Goal: Task Accomplishment & Management: Use online tool/utility

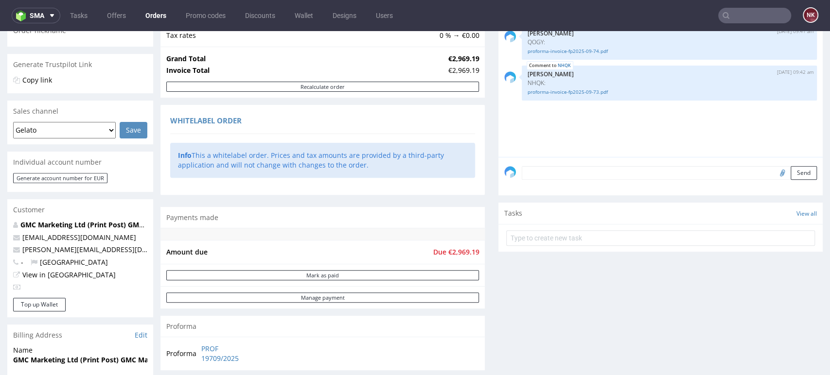
scroll to position [170, 0]
click at [794, 287] on div "Comments User (3) Order (0) Automatic (0) Attachments (3) All (3) View all (3) …" at bounding box center [660, 163] width 324 height 427
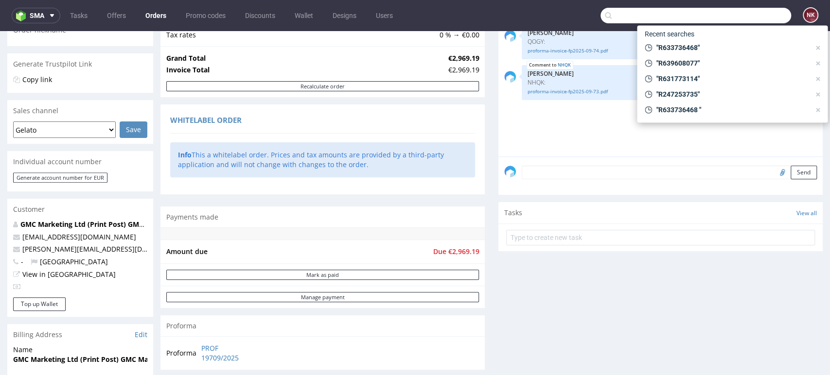
click at [743, 15] on input "text" at bounding box center [695, 16] width 191 height 16
paste input "R482852039"
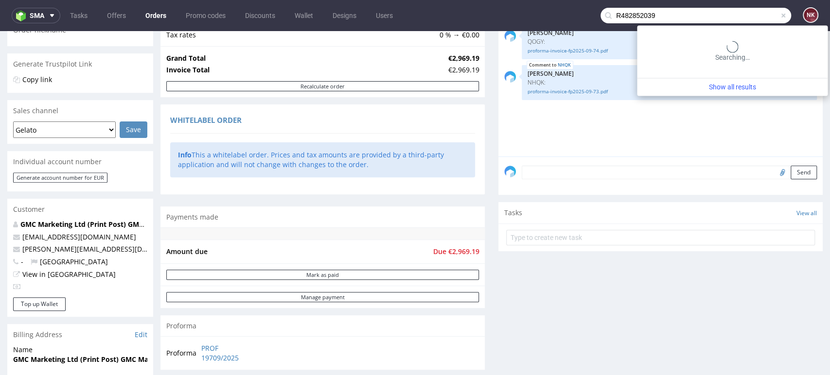
type input "R482852039"
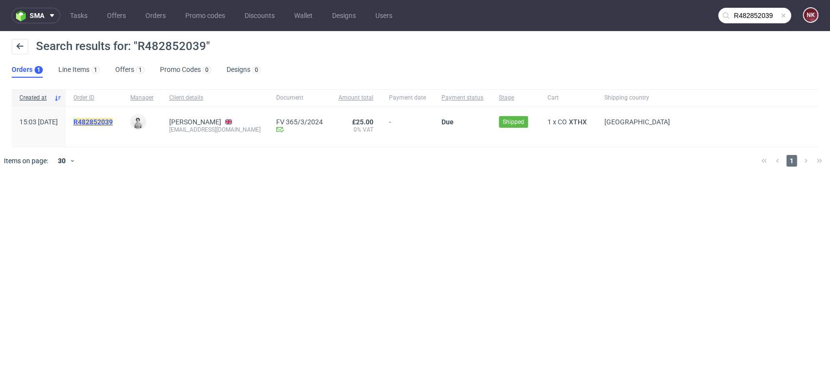
click at [113, 121] on mark "R482852039" at bounding box center [92, 122] width 39 height 8
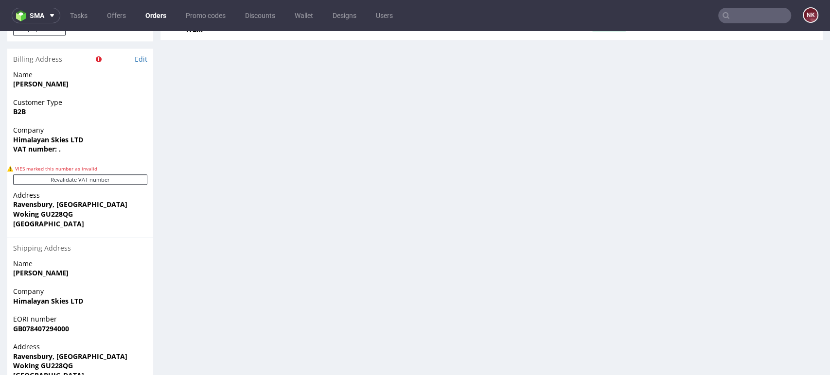
scroll to position [611, 0]
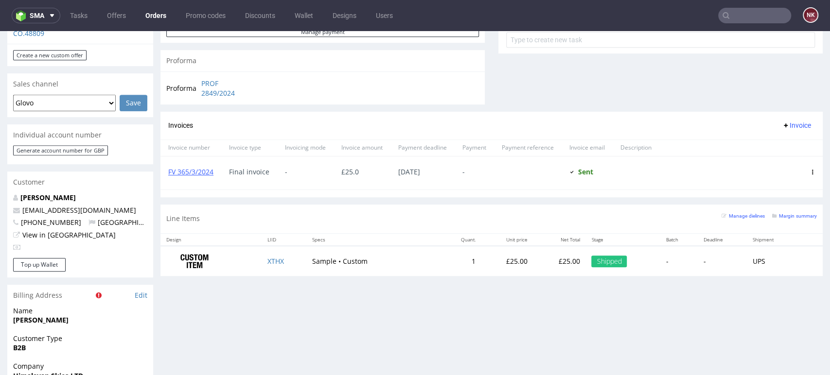
scroll to position [376, 0]
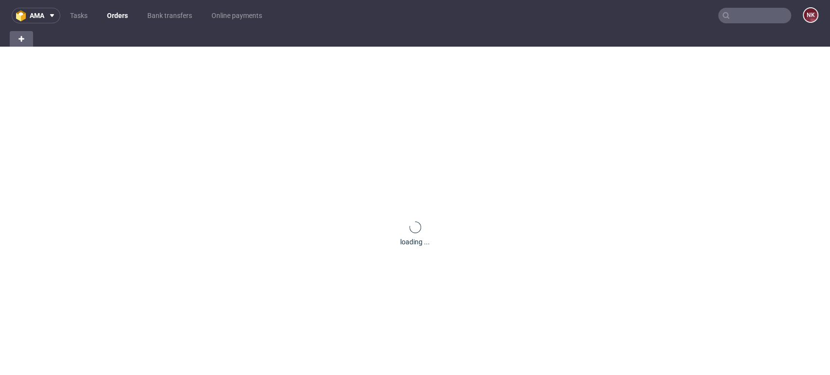
click at [771, 23] on nav "ama Tasks Orders Bank transfers Online payments NK" at bounding box center [415, 15] width 830 height 31
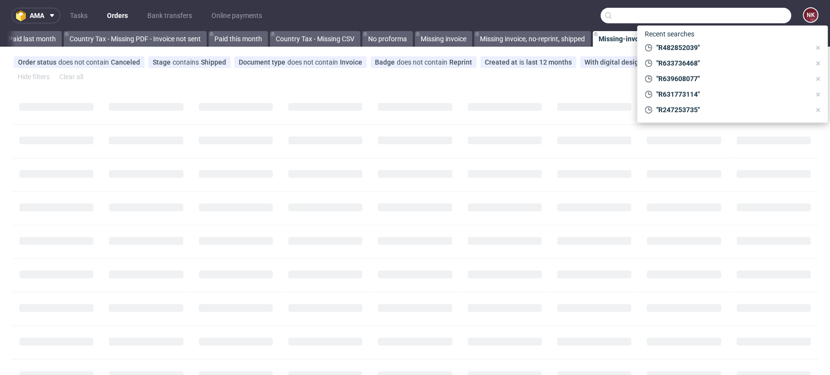
click at [765, 19] on input "text" at bounding box center [695, 16] width 191 height 16
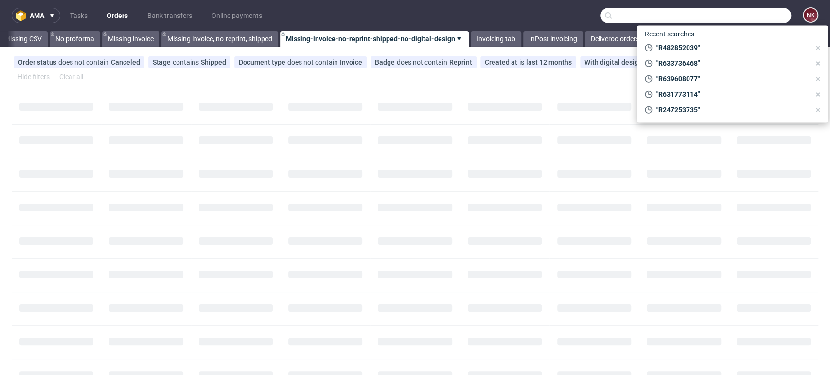
scroll to position [0, 1376]
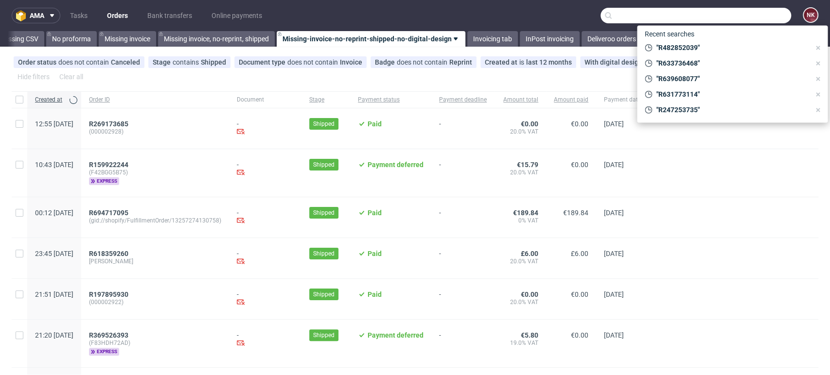
paste input "R482852039"
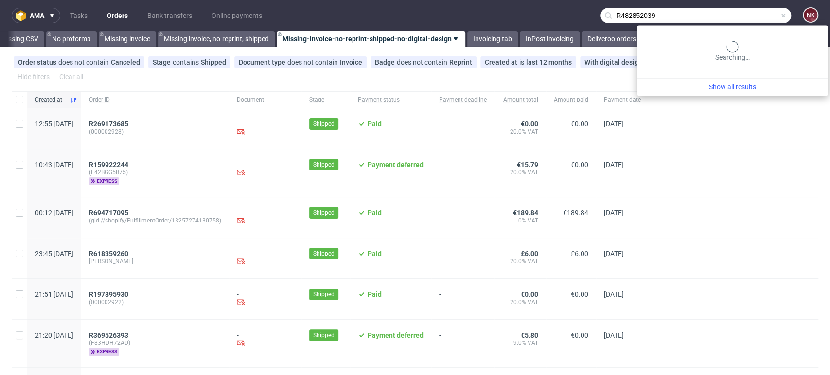
type input "R482852039"
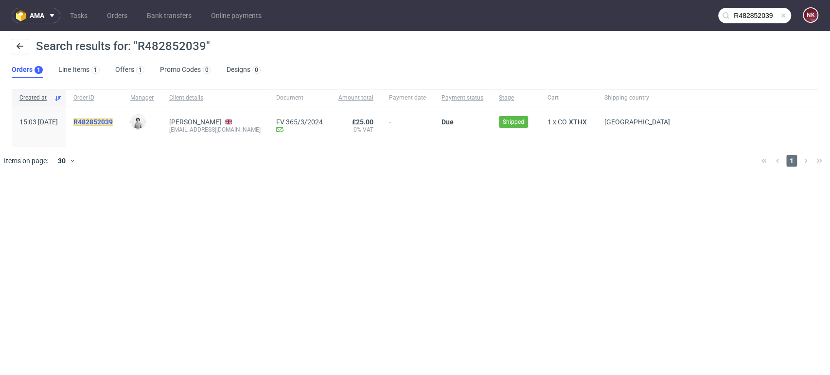
click at [113, 123] on mark "R482852039" at bounding box center [92, 122] width 39 height 8
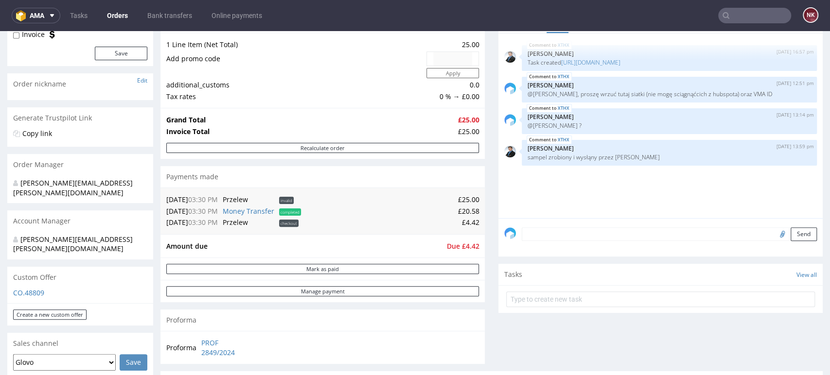
scroll to position [115, 0]
drag, startPoint x: 754, startPoint y: 332, endPoint x: 735, endPoint y: 288, distance: 48.8
click at [754, 332] on div "Comments User (4) Order (0) Automatic (0) Attachments (0) All (4) View all (4) …" at bounding box center [660, 193] width 324 height 360
click at [765, 338] on div "Comments User (4) Order (0) Automatic (0) Attachments (0) All (4) View all (4) …" at bounding box center [660, 193] width 324 height 360
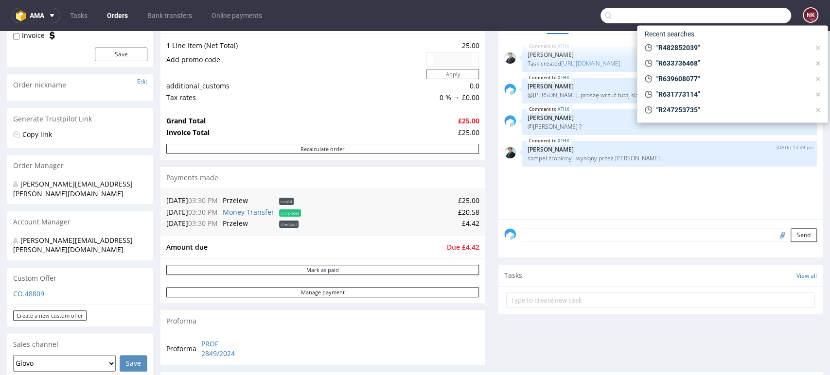
click at [743, 13] on input "text" at bounding box center [695, 16] width 191 height 16
paste input "R784362434_BQLI"
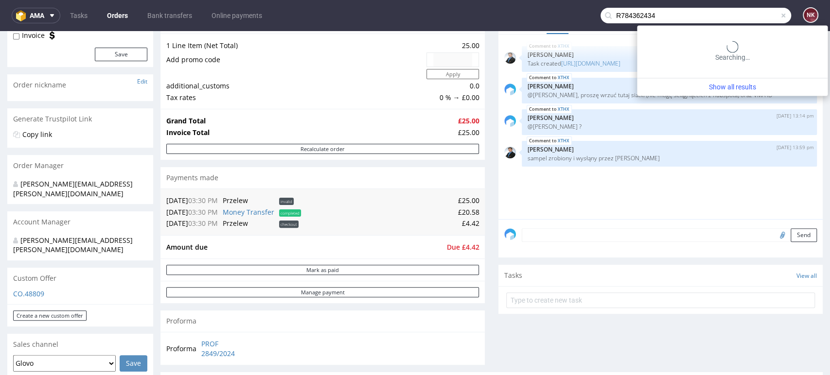
type input "R784362434"
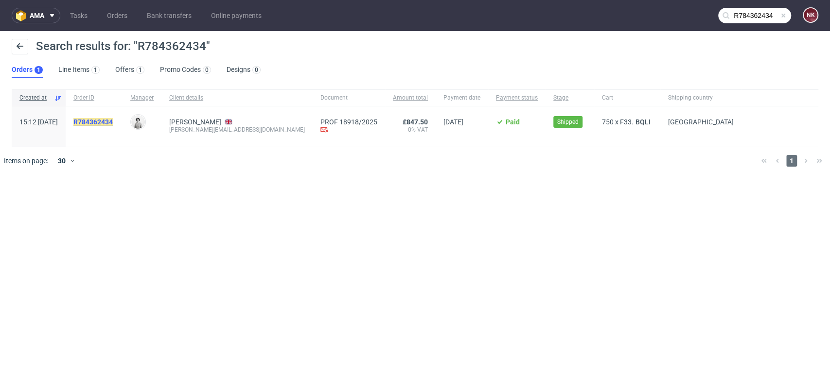
click at [113, 118] on mark "R784362434" at bounding box center [92, 122] width 39 height 8
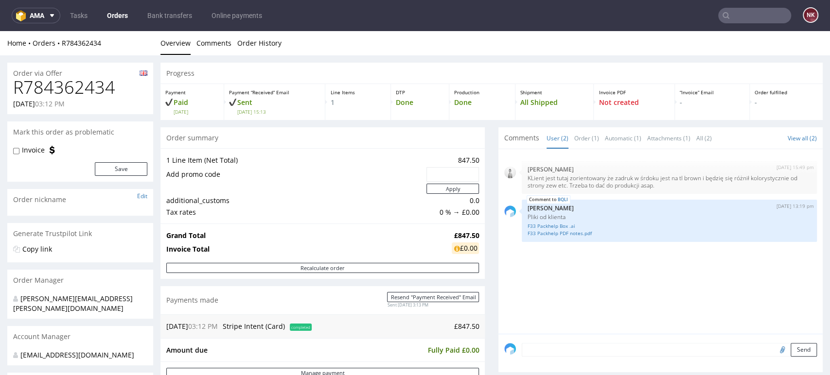
click at [482, 267] on div "Progress Payment Paid [DATE] Payment “Received” Email Sent [DATE] 15:13 Line It…" at bounding box center [491, 346] width 662 height 566
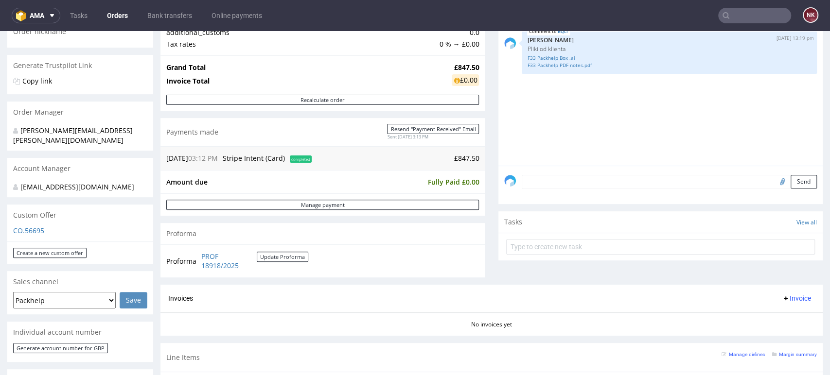
scroll to position [167, 0]
click at [765, 275] on div "Comments User (2) Order (1) Automatic (1) Attachments (1) All (2) View all (2) …" at bounding box center [660, 123] width 324 height 326
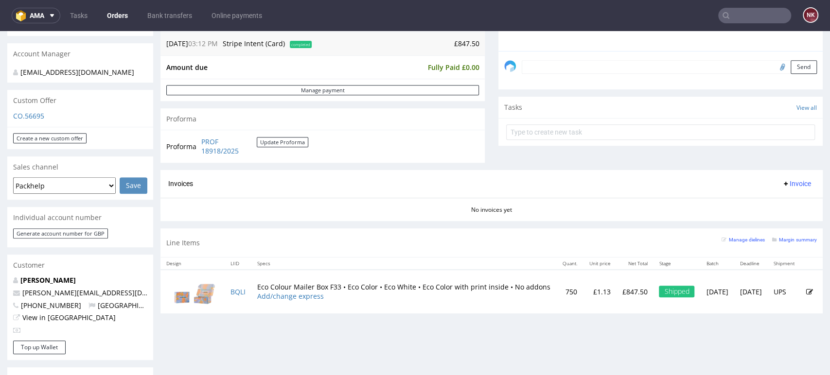
scroll to position [299, 0]
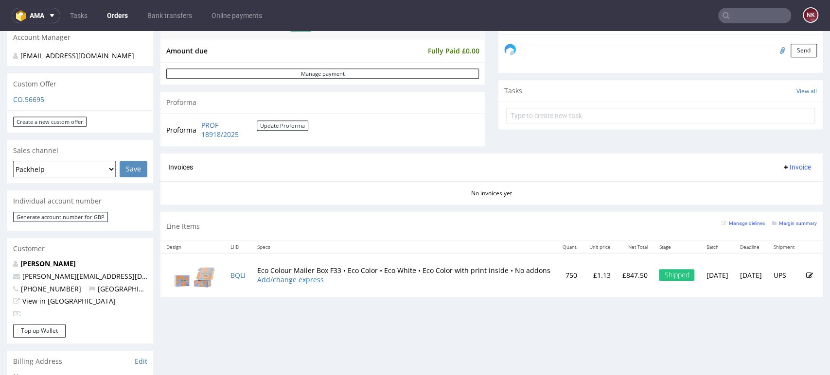
click at [751, 324] on div "Progress Payment Paid Fri 05 Sep Payment “Received” Email Sent Fri 5 Sep 15:13 …" at bounding box center [491, 243] width 662 height 961
click at [776, 327] on div "Progress Payment Paid Fri 05 Sep Payment “Received” Email Sent Fri 5 Sep 15:13 …" at bounding box center [491, 243] width 662 height 961
click at [485, 158] on div "Invoices Invoice" at bounding box center [491, 168] width 662 height 28
click at [482, 165] on div "Invoices Invoice" at bounding box center [491, 167] width 647 height 12
click at [482, 160] on div "Invoices Invoice" at bounding box center [491, 168] width 662 height 28
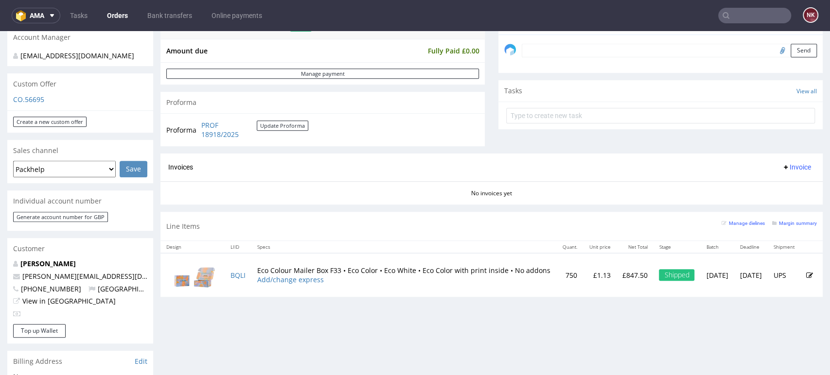
click at [474, 128] on div "Proforma PROF 18918/2025 Update Proforma" at bounding box center [322, 129] width 324 height 33
click at [482, 102] on div "Progress Payment Paid Fri 05 Sep Payment “Received” Email Sent Fri 5 Sep 15:13 …" at bounding box center [491, 33] width 662 height 541
click at [480, 111] on div "Progress Payment Paid Fri 05 Sep Payment “Received” Email Sent Fri 5 Sep 15:13 …" at bounding box center [491, 33] width 662 height 541
click at [161, 12] on link "Bank transfers" at bounding box center [169, 16] width 56 height 16
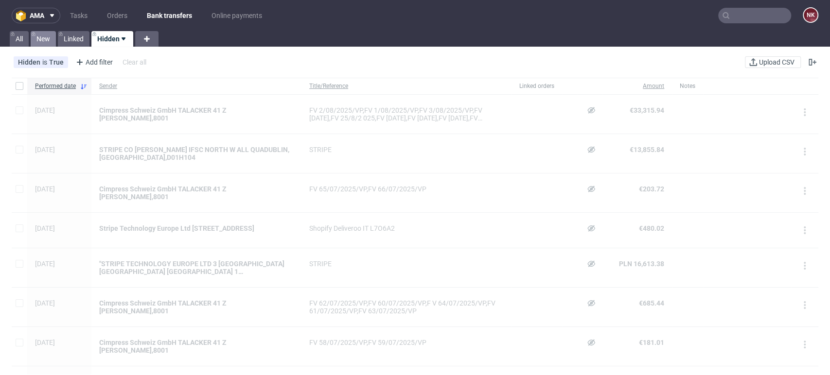
click at [45, 39] on link "New" at bounding box center [43, 39] width 25 height 16
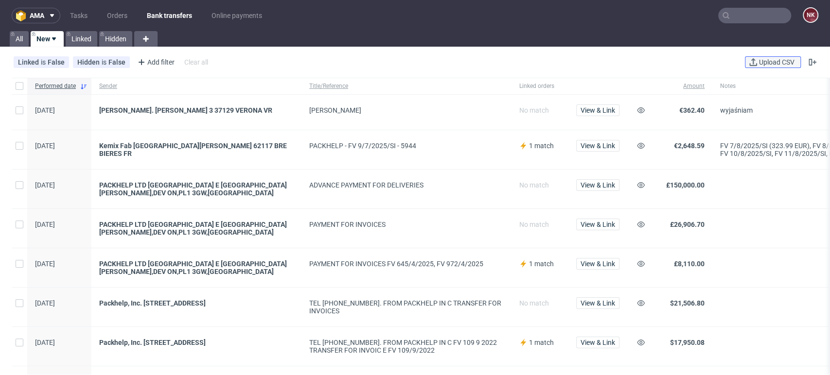
click at [749, 57] on button "Upload CSV" at bounding box center [773, 62] width 56 height 12
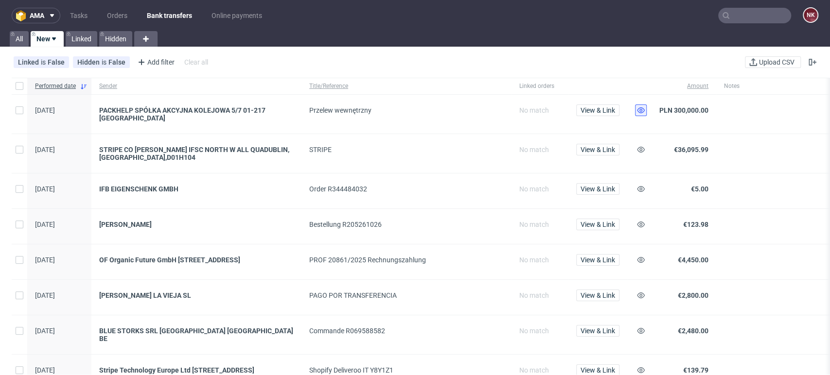
click at [641, 114] on button at bounding box center [641, 111] width 12 height 12
click at [640, 150] on use at bounding box center [641, 150] width 8 height 6
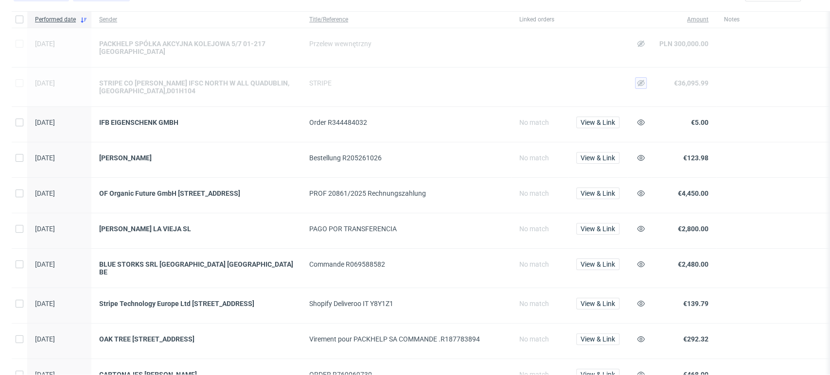
scroll to position [68, 0]
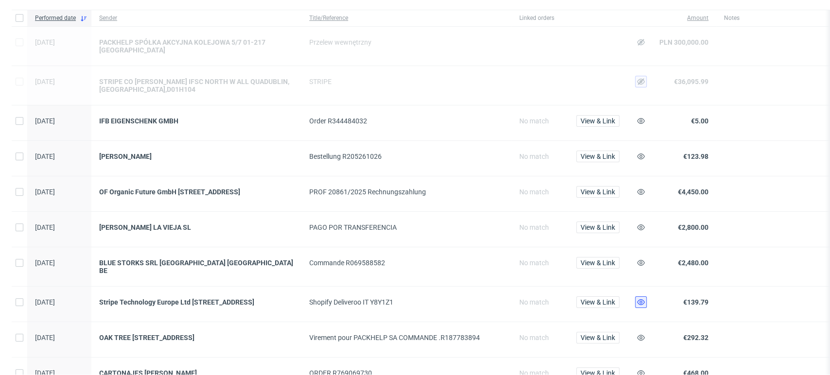
click at [636, 297] on button at bounding box center [641, 303] width 12 height 12
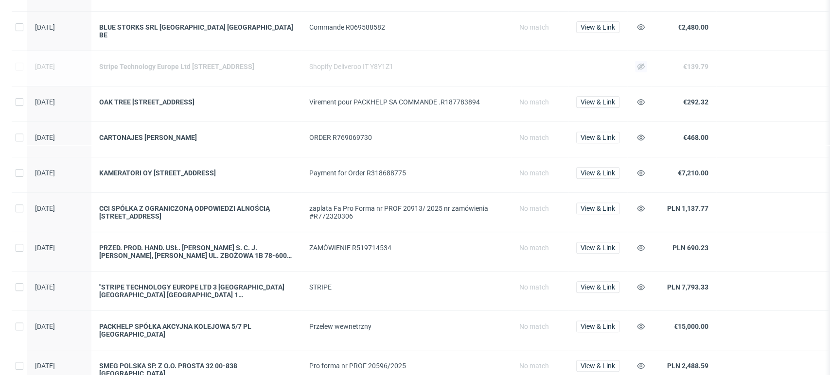
scroll to position [307, 0]
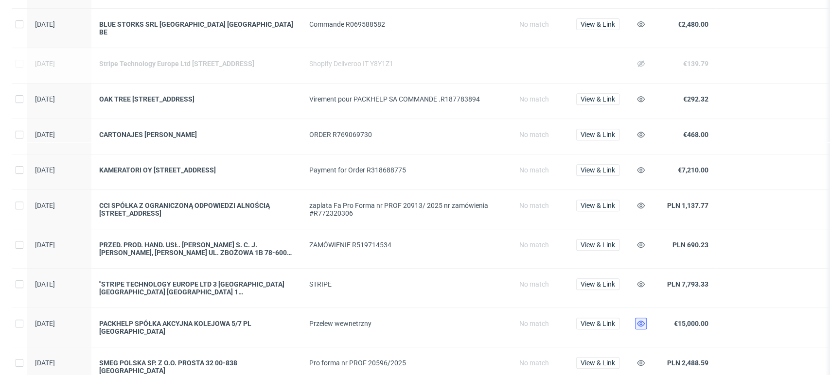
click at [641, 326] on use at bounding box center [641, 324] width 8 height 6
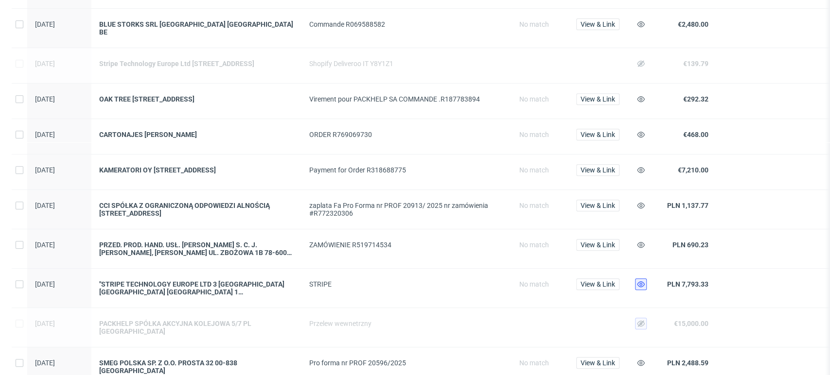
click at [642, 287] on use at bounding box center [641, 284] width 8 height 6
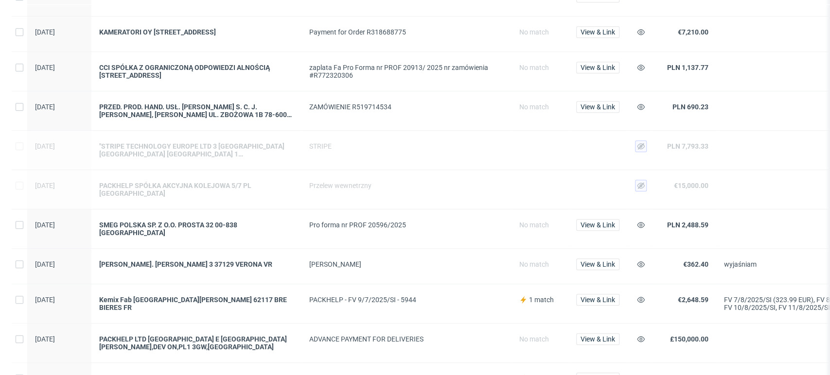
scroll to position [445, 0]
click at [638, 296] on icon at bounding box center [641, 300] width 8 height 8
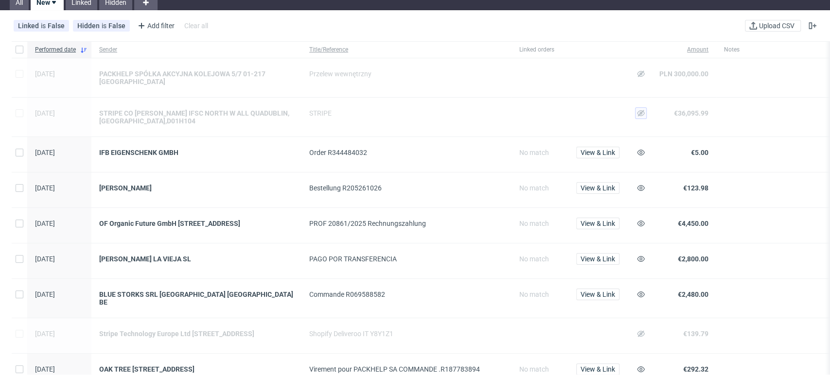
scroll to position [0, 0]
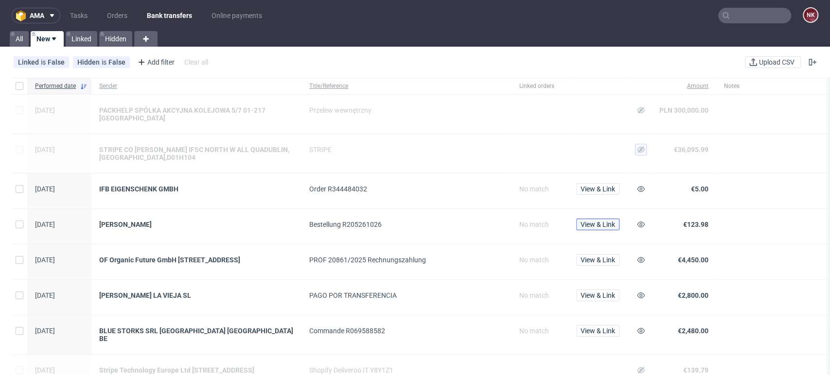
click at [604, 221] on span "View & Link" at bounding box center [597, 224] width 35 height 7
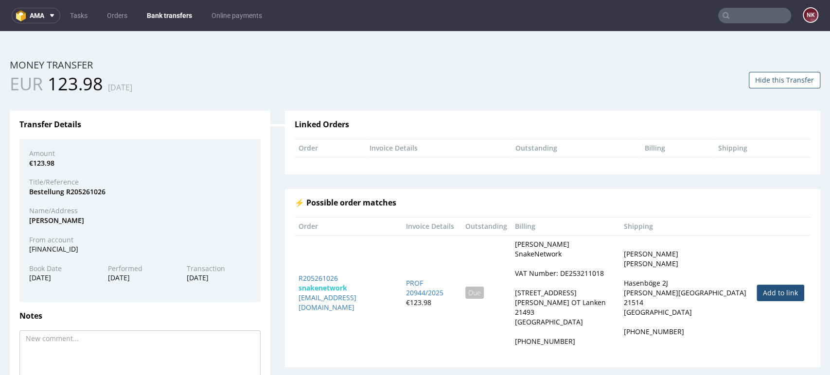
scroll to position [68, 0]
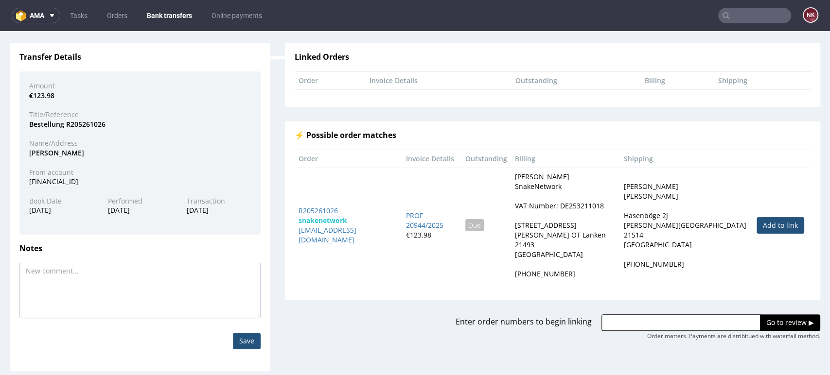
click at [756, 221] on link "Add to link" at bounding box center [780, 225] width 48 height 17
type input "R205261026"
click at [760, 315] on input "Go to review ▶" at bounding box center [790, 323] width 60 height 17
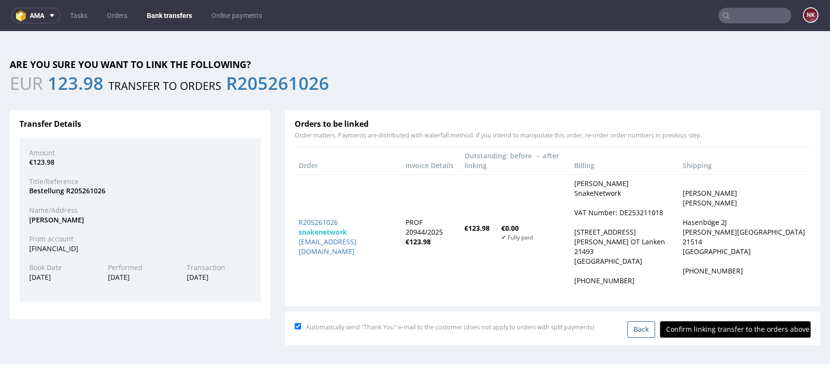
scroll to position [0, 0]
click at [723, 321] on input "Confirm linking transfer to the orders above" at bounding box center [735, 329] width 151 height 17
type input "In progress..."
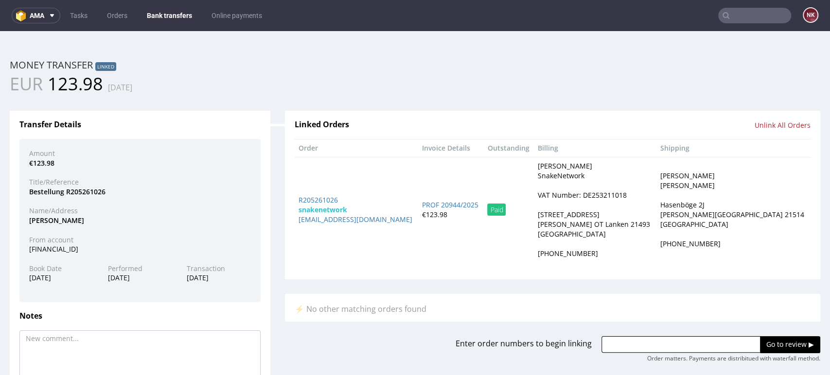
click at [175, 11] on link "Bank transfers" at bounding box center [169, 16] width 57 height 16
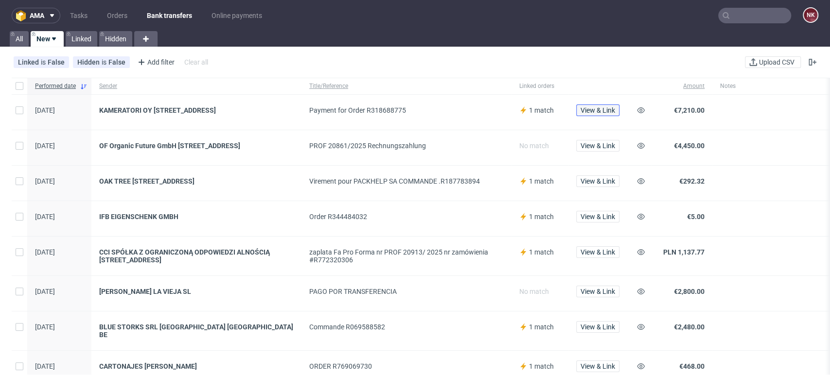
click at [596, 105] on button "View & Link" at bounding box center [597, 111] width 43 height 12
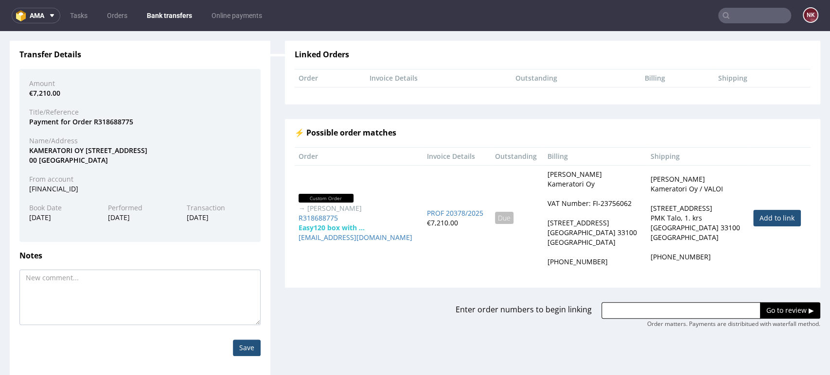
scroll to position [70, 0]
click at [753, 212] on link "Add to link" at bounding box center [777, 218] width 48 height 17
type input "R318688775"
drag, startPoint x: 762, startPoint y: 310, endPoint x: 772, endPoint y: 308, distance: 10.5
click at [772, 308] on input "Go to review ▶" at bounding box center [790, 310] width 60 height 17
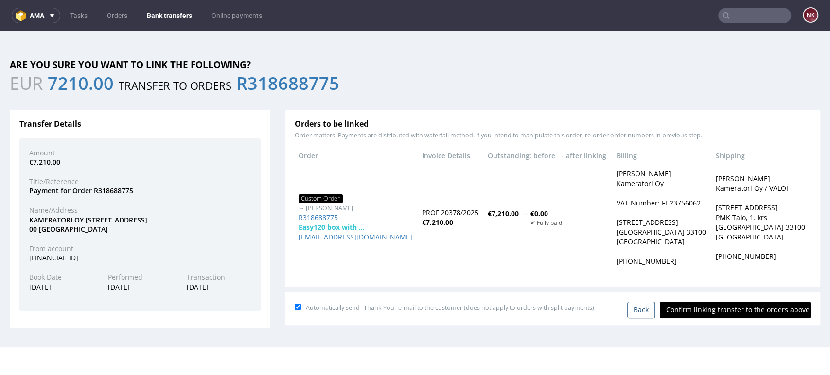
scroll to position [0, 0]
click at [732, 305] on input "Confirm linking transfer to the orders above" at bounding box center [735, 310] width 151 height 17
type input "In progress..."
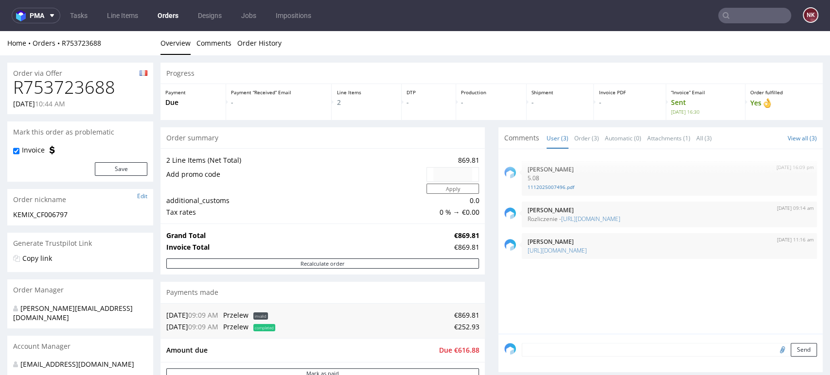
click at [486, 310] on div "Progress Payment Due Payment “Received” Email - Line Items 2 DTP - Production -…" at bounding box center [491, 370] width 662 height 615
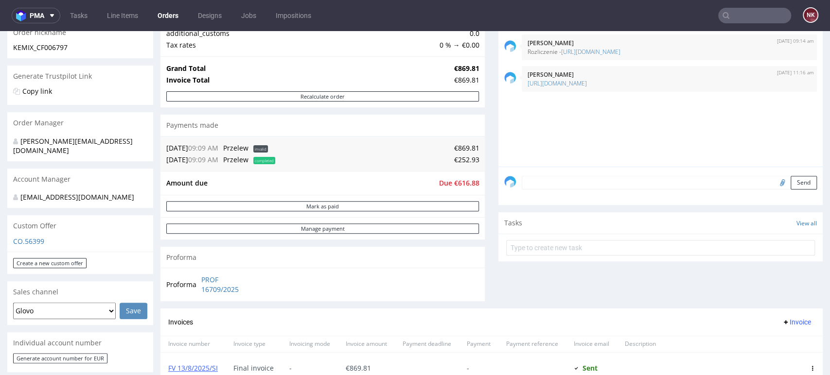
scroll to position [168, 0]
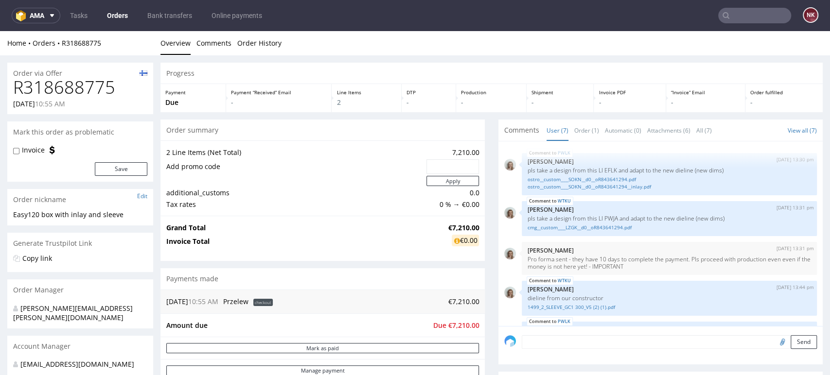
scroll to position [132, 0]
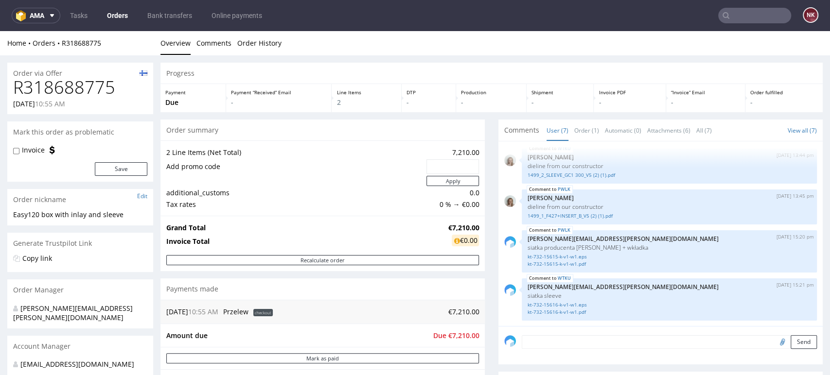
click at [481, 221] on div "Progress Payment Due Payment “Received” Email - Line Items 2 DTP - Production -…" at bounding box center [491, 346] width 662 height 566
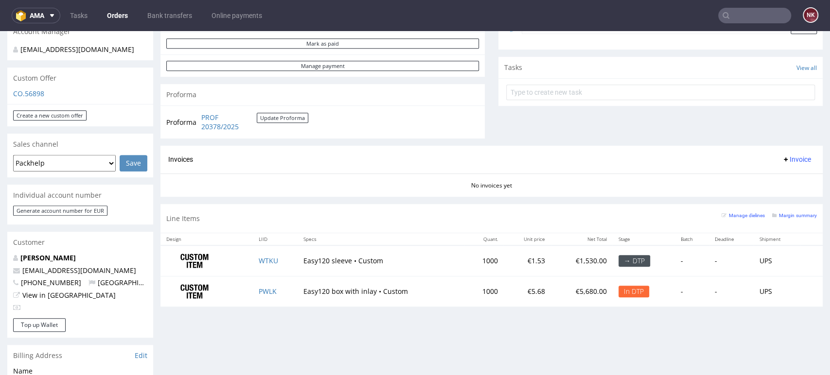
scroll to position [0, 0]
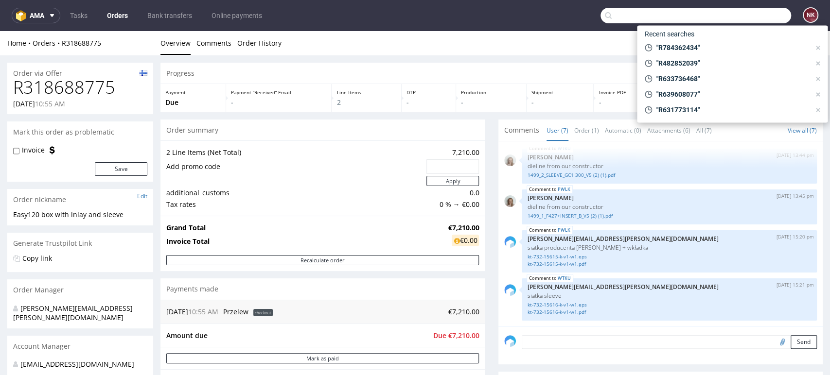
click at [746, 15] on input "text" at bounding box center [695, 16] width 191 height 16
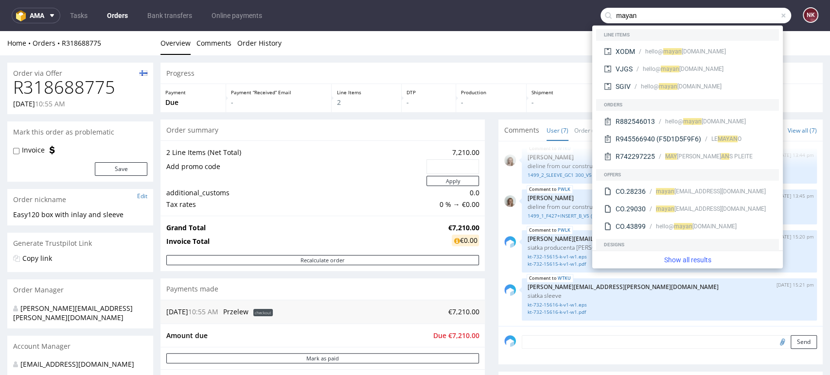
type input "mayan"
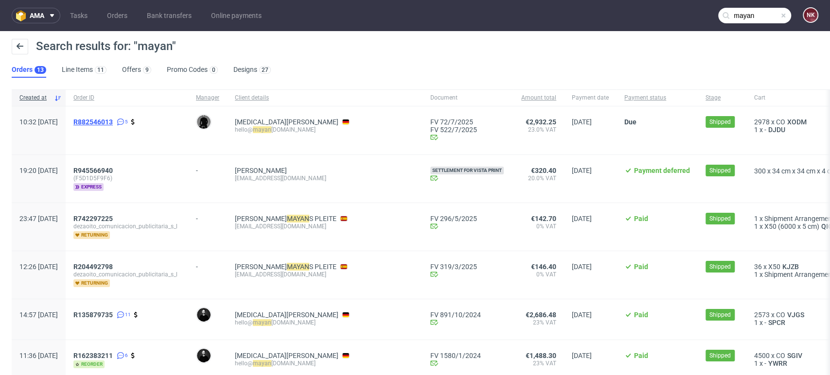
click at [113, 119] on span "R882546013" at bounding box center [92, 122] width 39 height 8
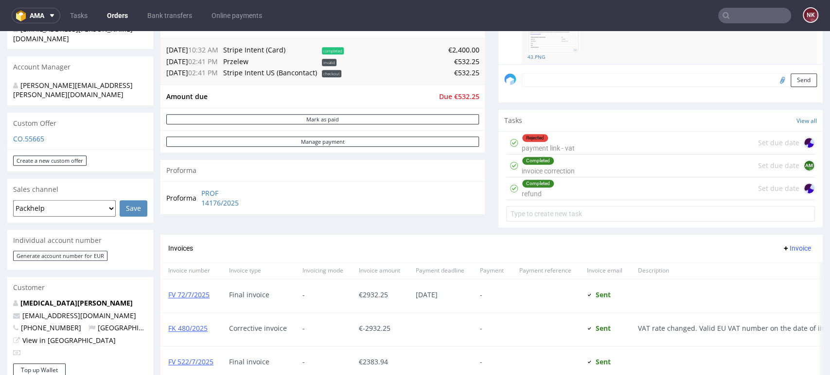
scroll to position [131, 0]
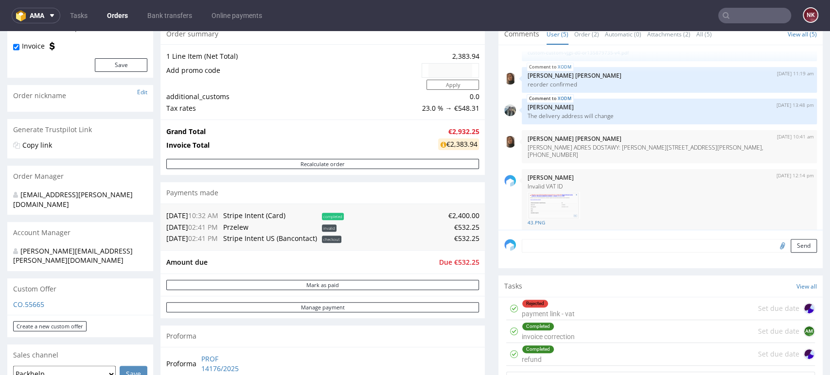
click at [751, 21] on input "text" at bounding box center [754, 16] width 73 height 16
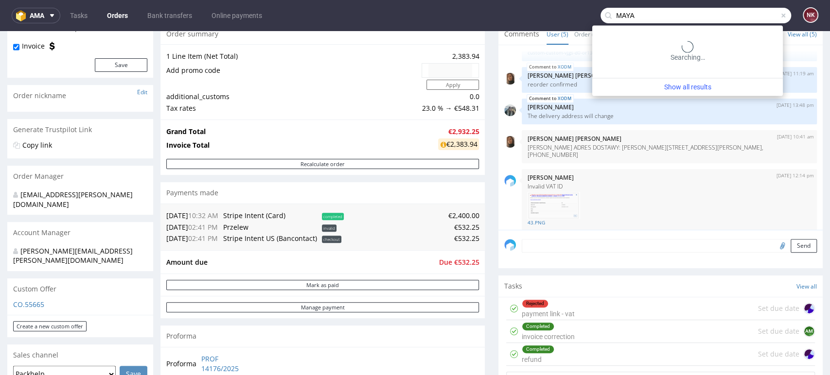
type input "MAYA"
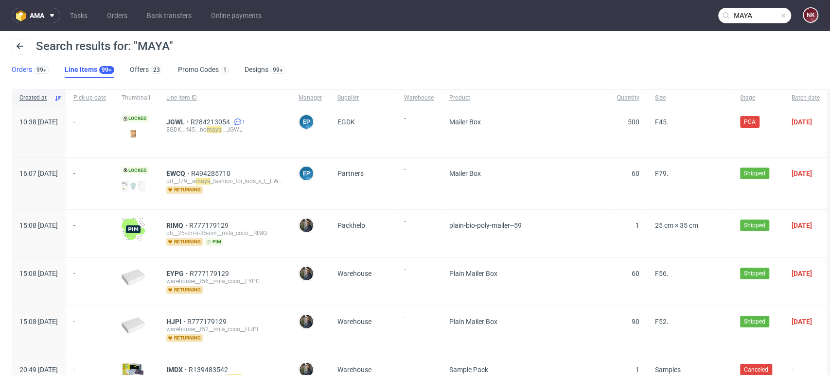
click at [31, 67] on link "Orders 99+" at bounding box center [30, 70] width 37 height 16
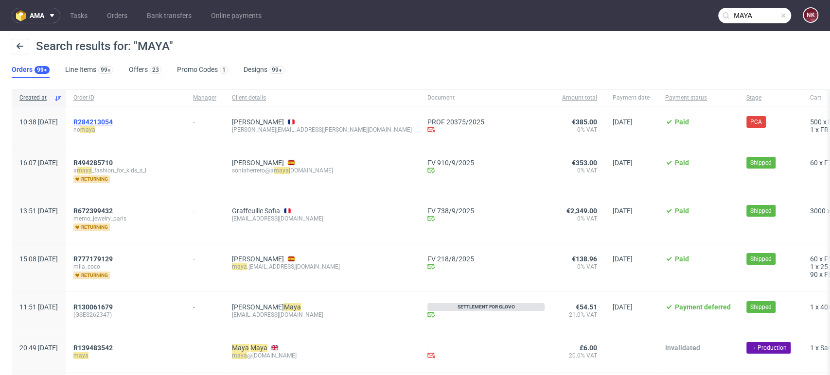
click at [113, 120] on span "R284213054" at bounding box center [92, 122] width 39 height 8
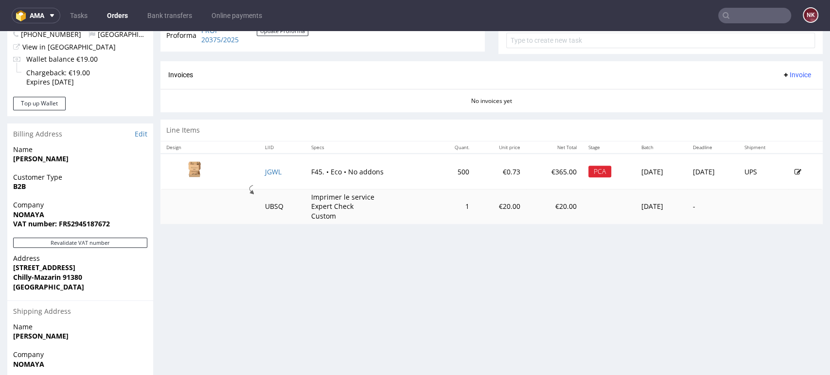
scroll to position [393, 0]
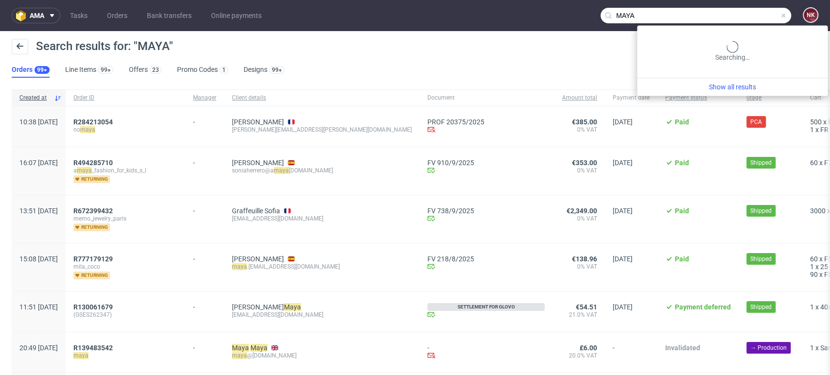
click at [747, 17] on input "MAYA" at bounding box center [695, 16] width 191 height 16
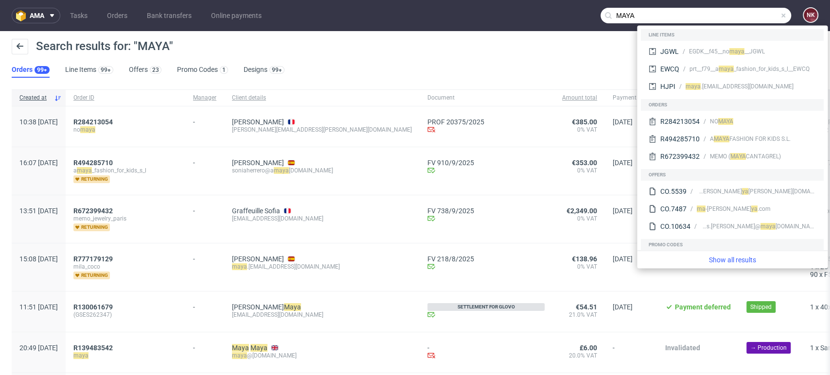
drag, startPoint x: 748, startPoint y: 16, endPoint x: 568, endPoint y: 15, distance: 180.3
click at [568, 15] on nav "ama Tasks Orders Bank transfers Online payments MAYA NK" at bounding box center [415, 15] width 830 height 31
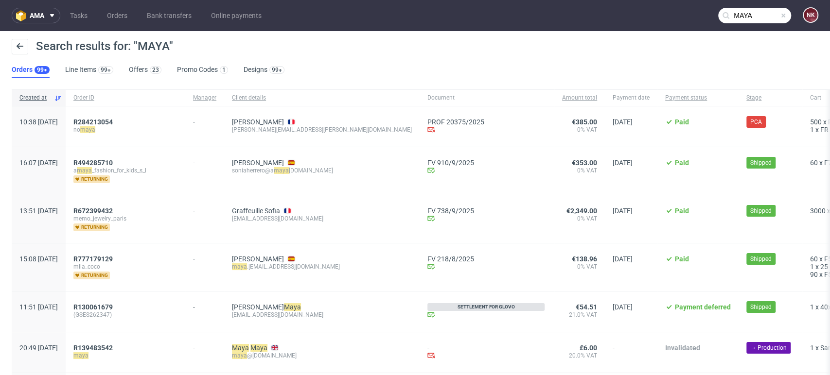
paste input "MAYSAMA Ltd"
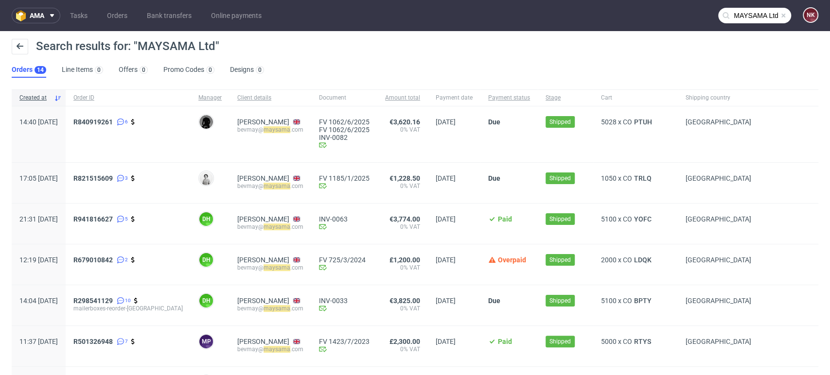
click at [747, 13] on input "MAYSAMA Ltd" at bounding box center [754, 16] width 73 height 16
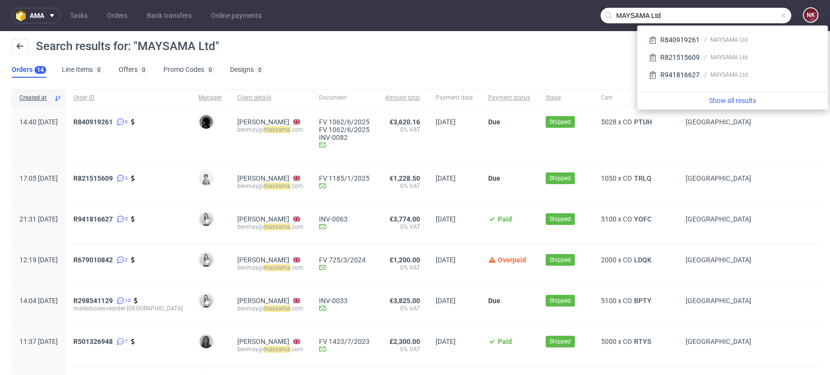
click at [624, 12] on input "MAYSAMA Ltd" at bounding box center [695, 16] width 191 height 16
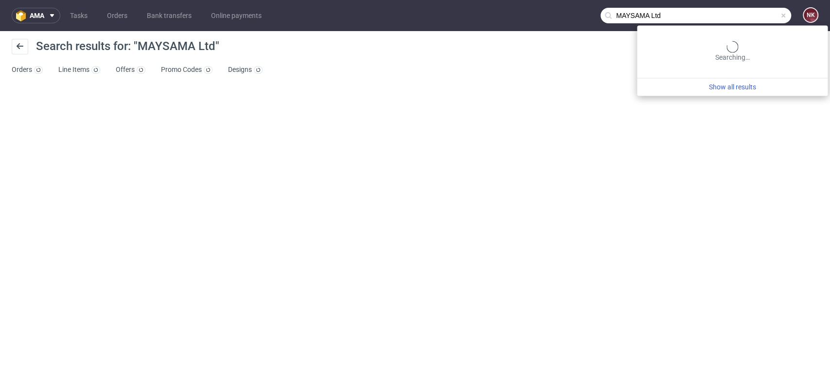
click at [737, 10] on input "MAYSAMA Ltd" at bounding box center [695, 16] width 191 height 16
click at [733, 14] on input "MAYSAMA Ltd" at bounding box center [695, 16] width 191 height 16
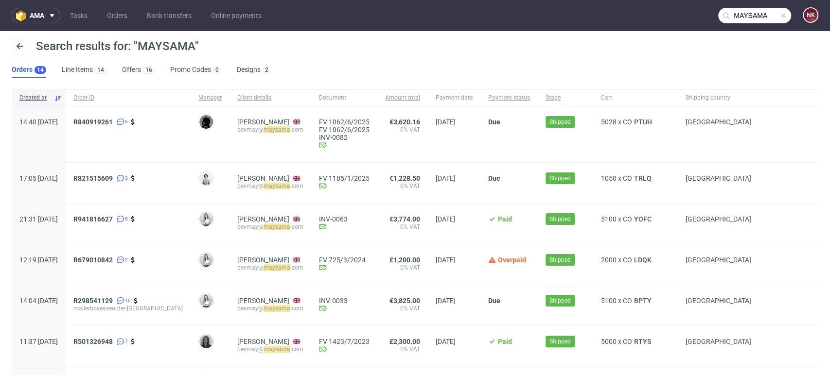
click at [744, 12] on input "MAYSAMA" at bounding box center [754, 16] width 73 height 16
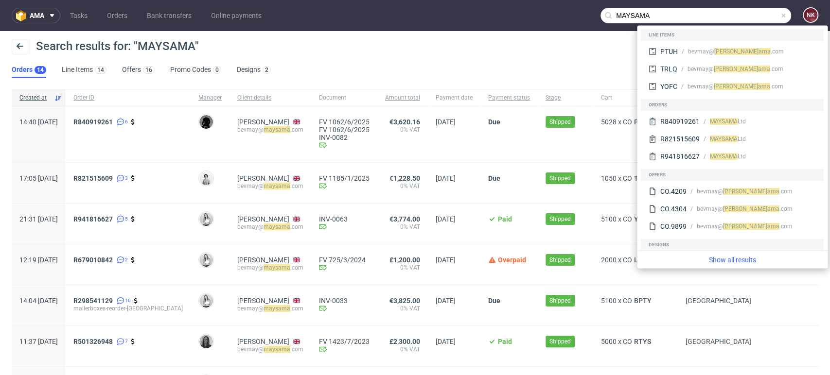
drag, startPoint x: 680, startPoint y: 17, endPoint x: 506, endPoint y: 18, distance: 174.5
click at [506, 18] on nav "ama Tasks Orders Bank transfers Online payments MAYSAMA NK" at bounding box center [415, 15] width 830 height 31
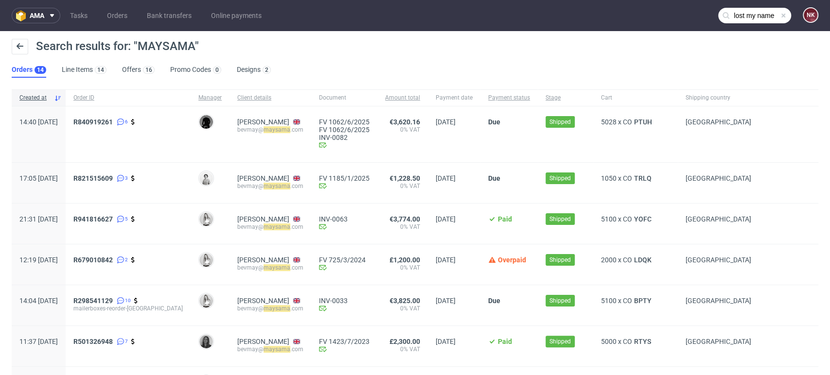
type input "lost my name"
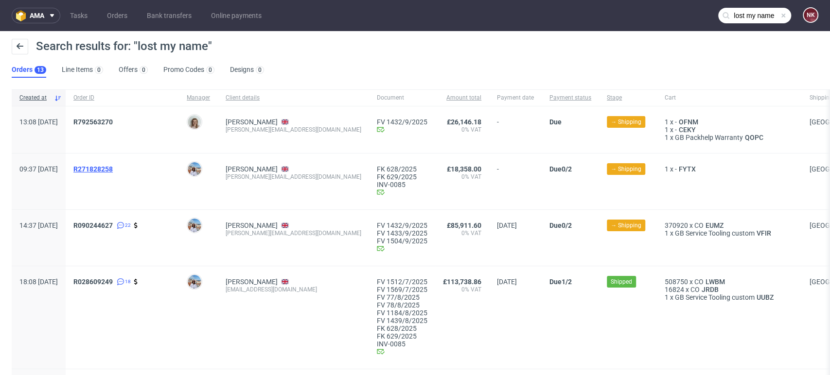
click at [111, 165] on span "R271828258" at bounding box center [92, 169] width 39 height 8
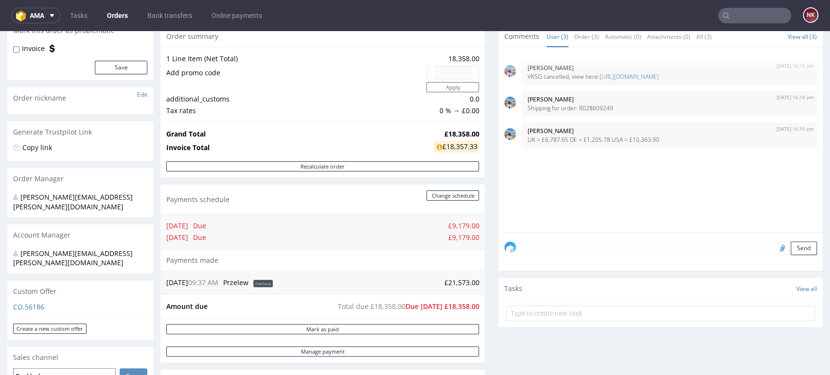
scroll to position [245, 0]
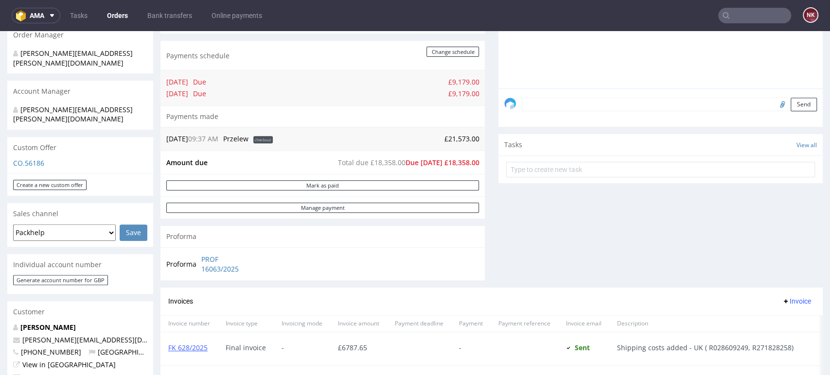
type input "lost my name"
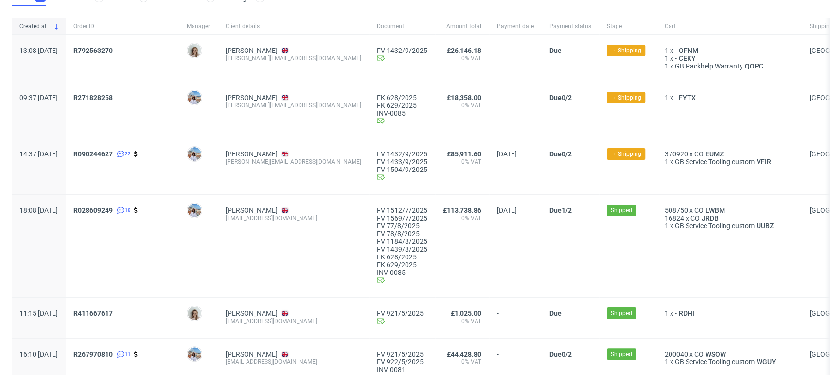
scroll to position [78, 0]
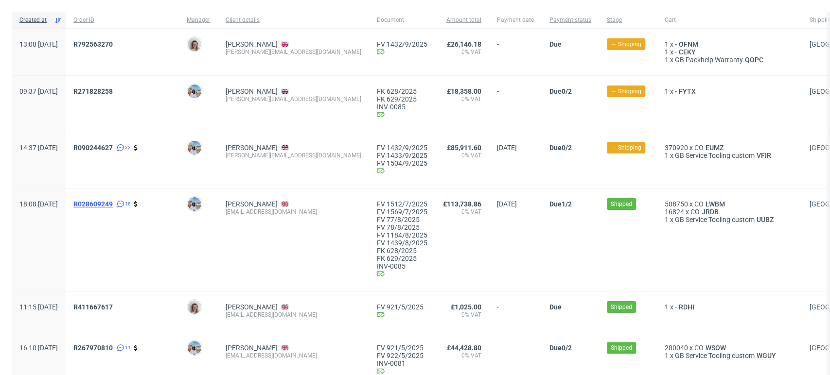
click at [113, 203] on span "R028609249" at bounding box center [92, 204] width 39 height 8
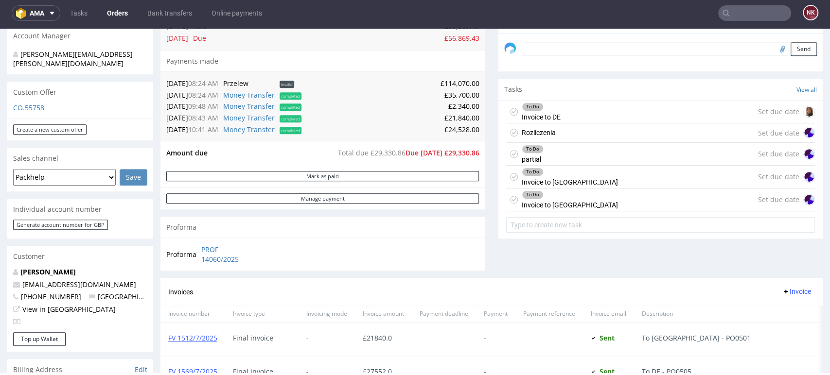
scroll to position [318, 0]
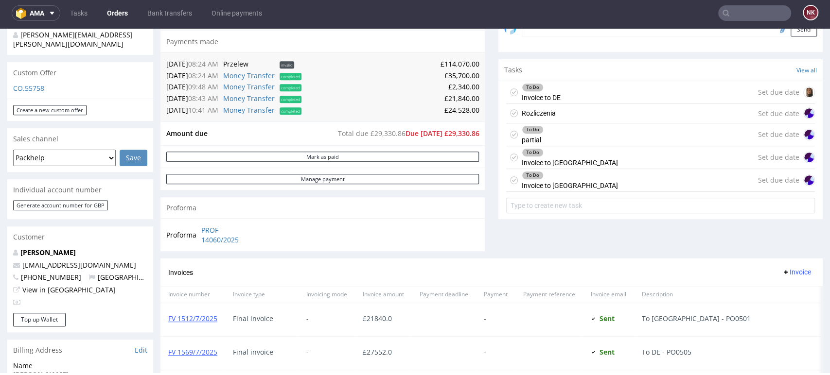
click at [569, 165] on div "To Do Invoice to USA Set due date" at bounding box center [660, 157] width 309 height 23
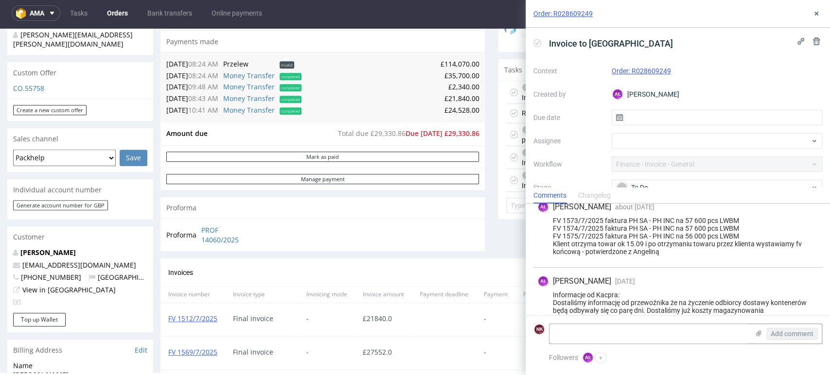
scroll to position [77, 0]
click at [813, 14] on icon at bounding box center [816, 14] width 8 height 8
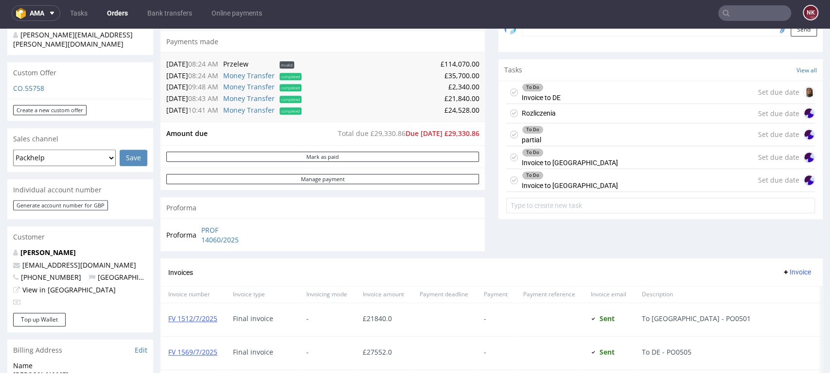
click at [774, 242] on div "Comments User (18) Order (5) Automatic (0) Attachments (10) All (18) View all (…" at bounding box center [660, 33] width 324 height 452
click at [480, 182] on div "Progress Payment Due Payment “Received” Email - Line Items 2 DTP - Production -…" at bounding box center [491, 265] width 662 height 1046
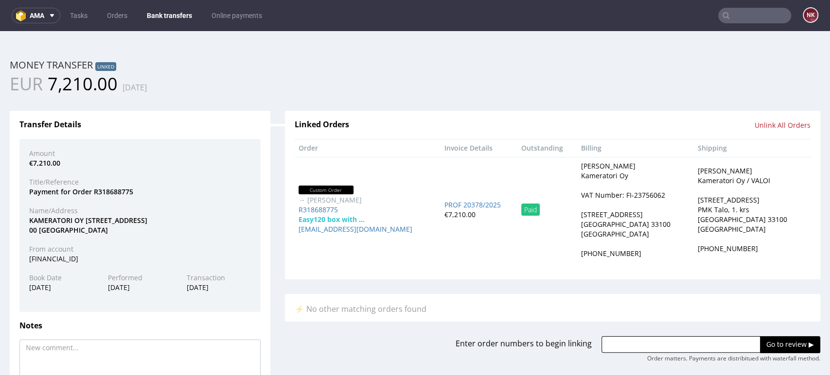
click at [168, 24] on nav "ama Tasks Orders Bank transfers Online payments NK" at bounding box center [415, 15] width 830 height 31
click at [164, 17] on link "Bank transfers" at bounding box center [169, 16] width 57 height 16
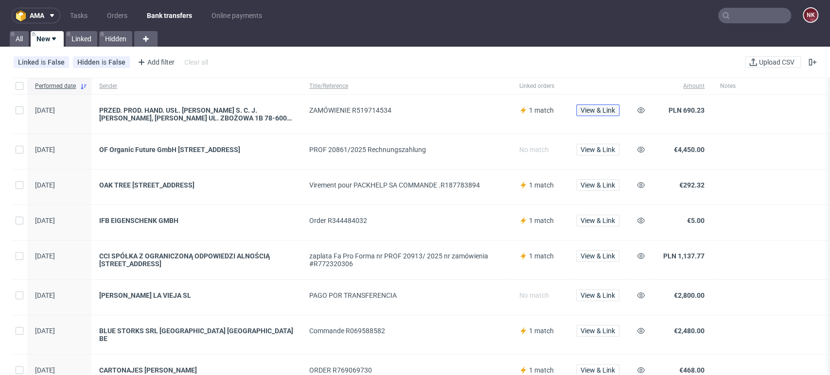
click at [596, 110] on span "View & Link" at bounding box center [597, 110] width 35 height 7
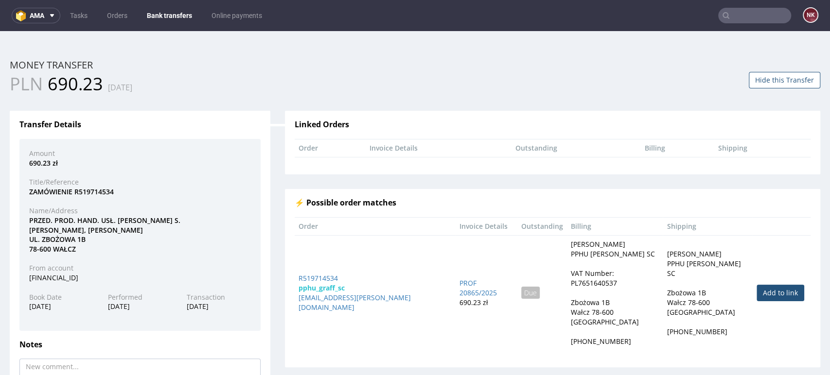
scroll to position [96, 0]
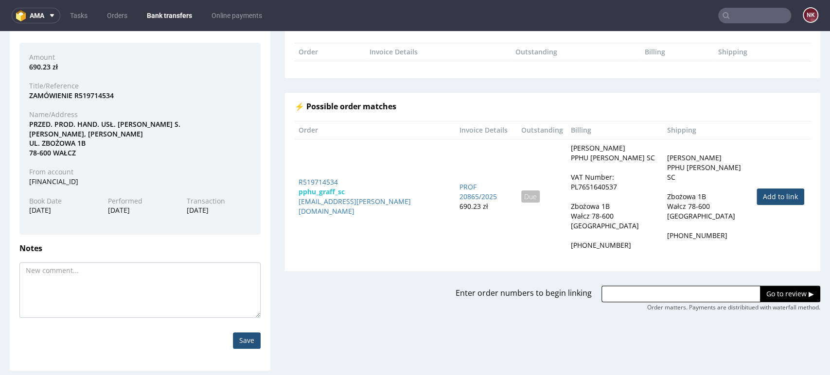
click at [757, 191] on link "Add to link" at bounding box center [780, 197] width 48 height 17
type input "R519714534"
click at [760, 286] on input "Go to review ▶" at bounding box center [790, 294] width 60 height 17
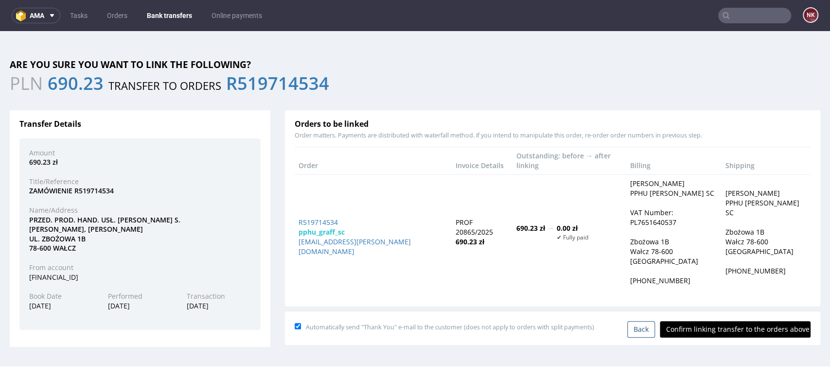
scroll to position [0, 0]
click at [718, 321] on input "Confirm linking transfer to the orders above" at bounding box center [735, 329] width 151 height 17
type input "In progress..."
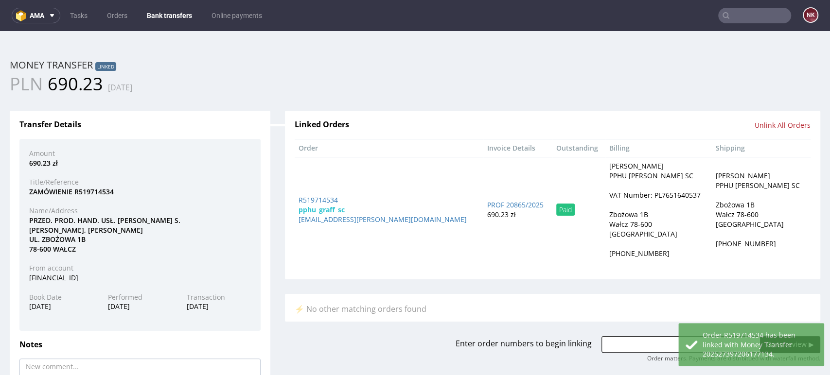
click at [159, 9] on link "Bank transfers" at bounding box center [169, 16] width 57 height 16
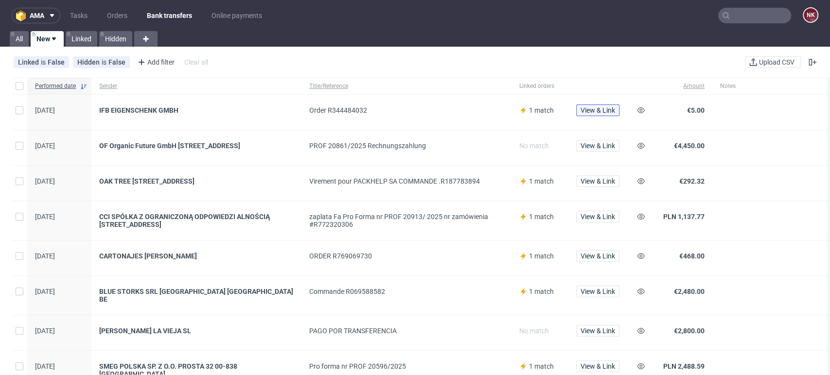
click at [599, 108] on span "View & Link" at bounding box center [597, 110] width 35 height 7
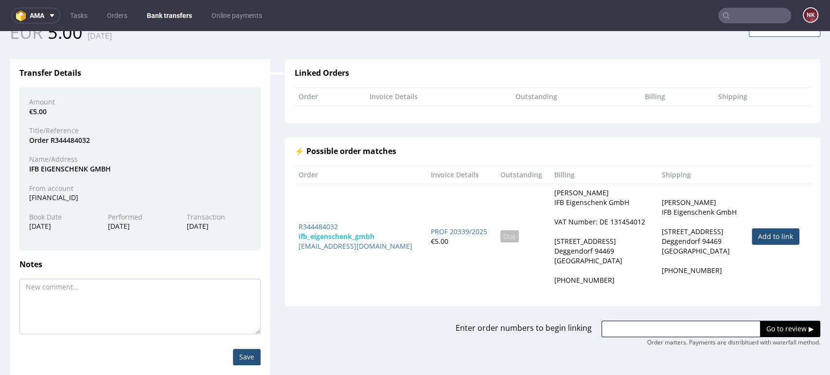
scroll to position [52, 0]
click at [753, 232] on link "Add to link" at bounding box center [776, 236] width 48 height 17
type input "R344484032"
click at [763, 325] on input "Go to review ▶" at bounding box center [790, 328] width 60 height 17
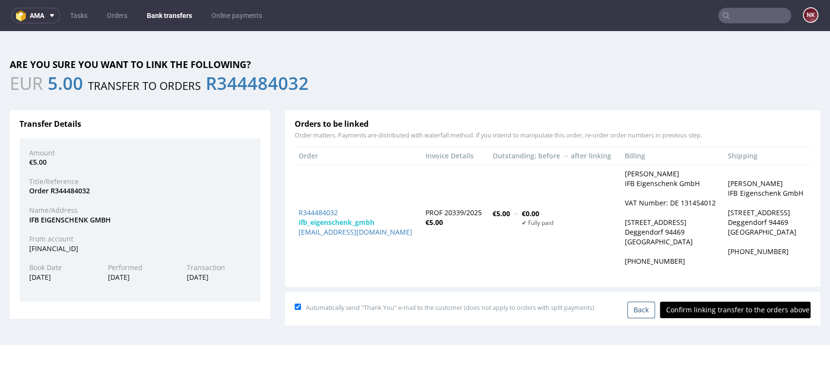
scroll to position [0, 0]
click at [712, 309] on input "Confirm linking transfer to the orders above" at bounding box center [735, 310] width 151 height 17
type input "In progress..."
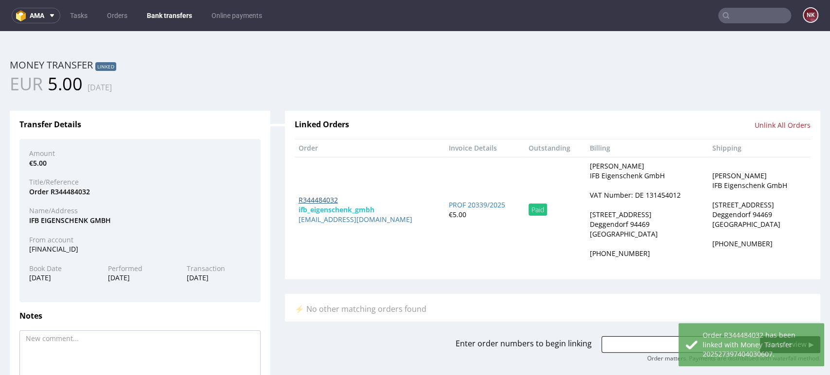
drag, startPoint x: 327, startPoint y: 213, endPoint x: 304, endPoint y: 199, distance: 26.6
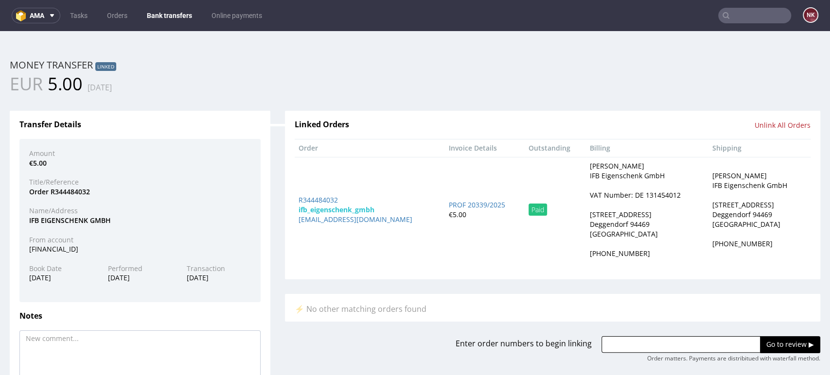
click at [173, 14] on link "Bank transfers" at bounding box center [169, 16] width 57 height 16
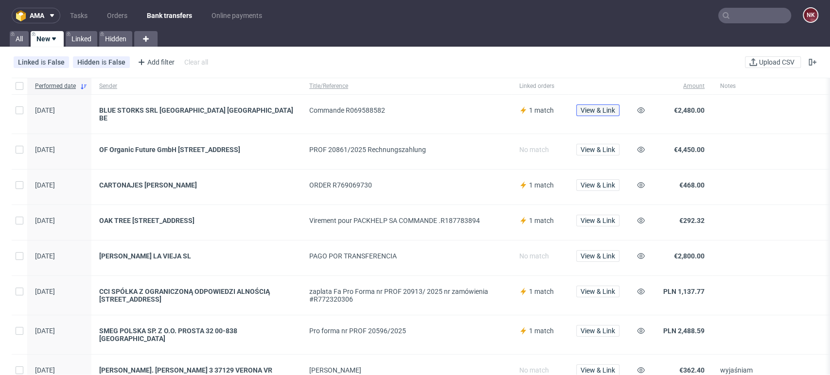
click at [599, 107] on span "View & Link" at bounding box center [597, 110] width 35 height 7
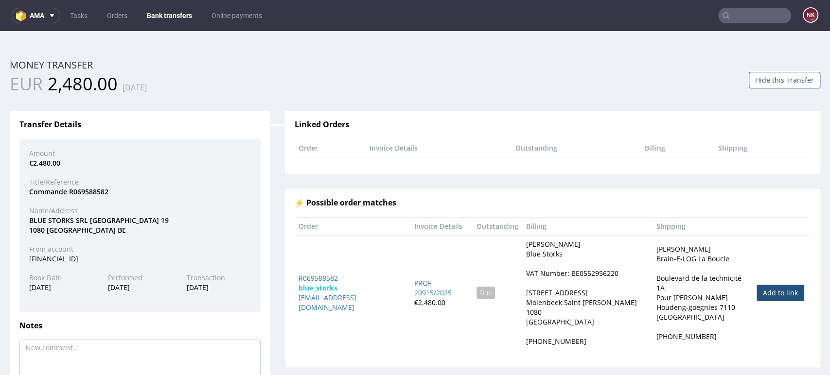
click at [756, 290] on link "Add to link" at bounding box center [780, 293] width 48 height 17
type input "R069588582"
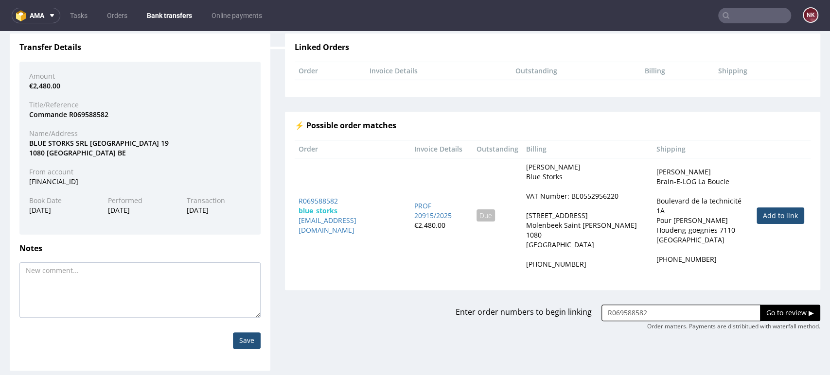
click at [760, 305] on input "Go to review ▶" at bounding box center [790, 313] width 60 height 17
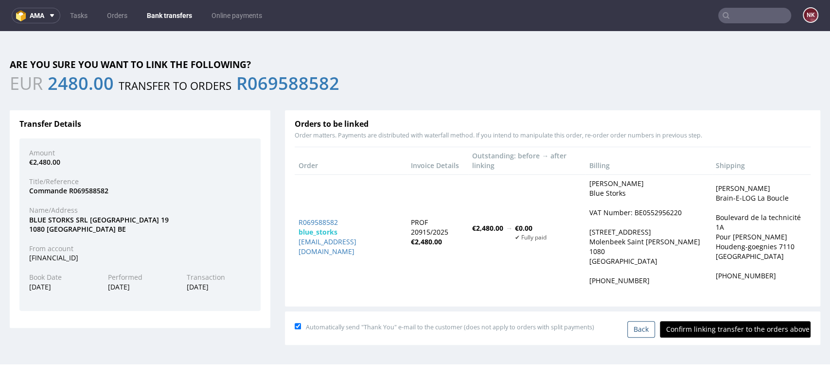
scroll to position [0, 0]
click at [747, 321] on input "Confirm linking transfer to the orders above" at bounding box center [735, 329] width 151 height 17
type input "In progress..."
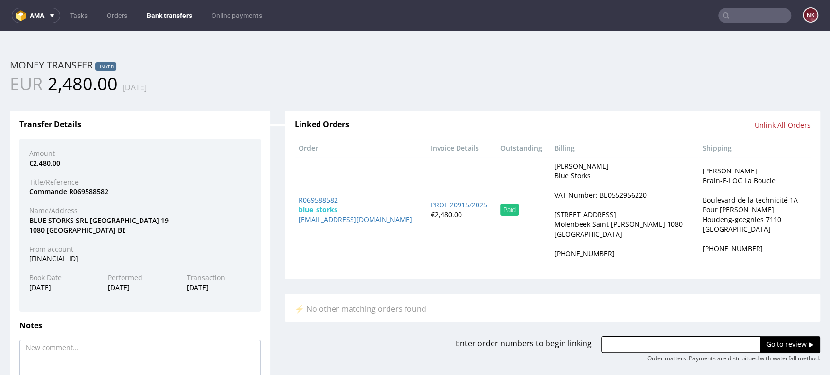
click at [173, 11] on link "Bank transfers" at bounding box center [169, 16] width 57 height 16
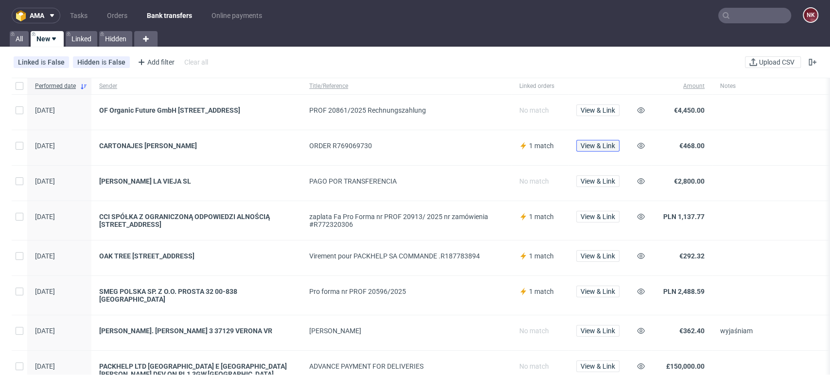
click at [600, 143] on span "View & Link" at bounding box center [597, 145] width 35 height 7
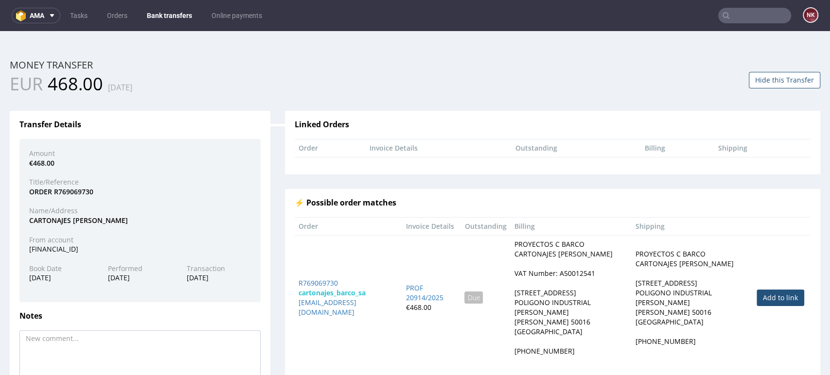
scroll to position [68, 0]
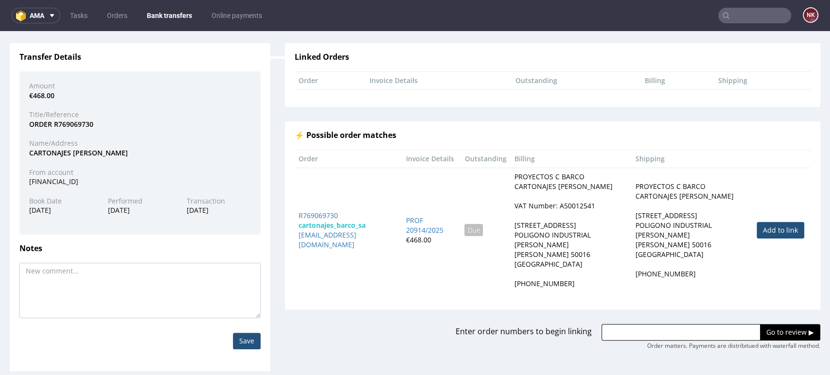
click at [768, 225] on link "Add to link" at bounding box center [780, 230] width 48 height 17
type input "R769069730"
click at [760, 324] on input "Go to review ▶" at bounding box center [790, 332] width 60 height 17
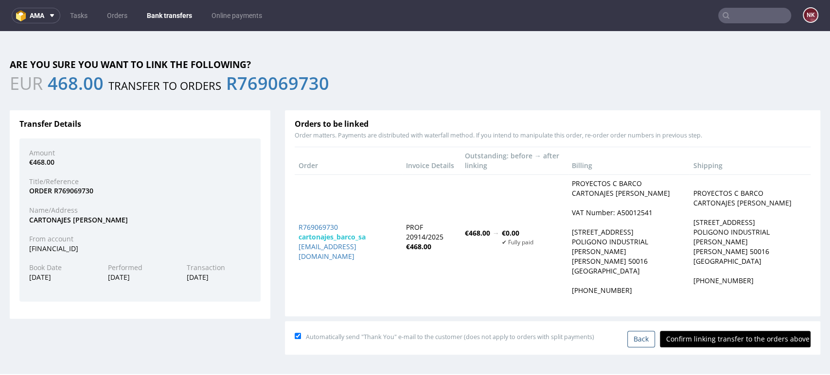
scroll to position [0, 0]
click at [702, 337] on input "Confirm linking transfer to the orders above" at bounding box center [735, 339] width 151 height 17
type input "In progress..."
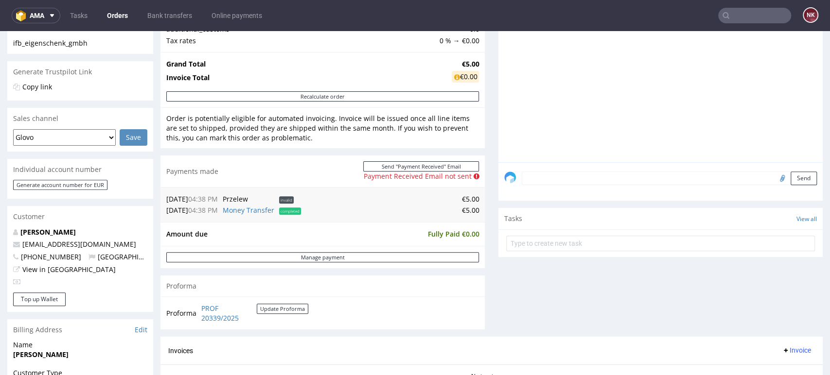
scroll to position [131, 0]
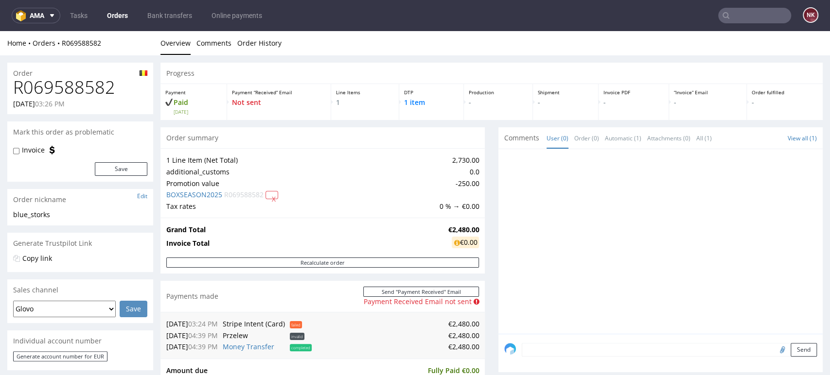
click at [485, 298] on div "Progress Payment Paid Tue 30 Sep Payment “Received” Email Not sent Line Items 1…" at bounding box center [491, 353] width 662 height 581
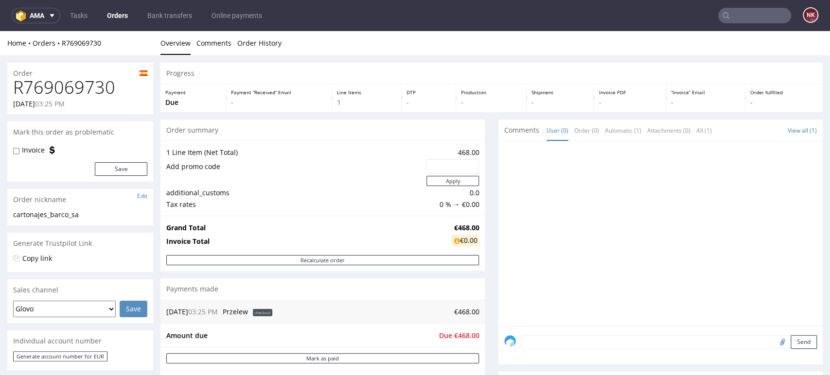
click at [484, 213] on div "Progress Payment Due Payment “Received” Email - Line Items 1 DTP - Production -…" at bounding box center [491, 324] width 662 height 523
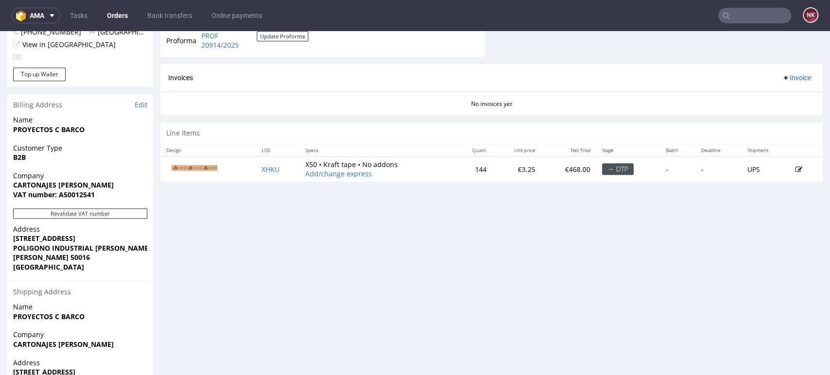
scroll to position [401, 0]
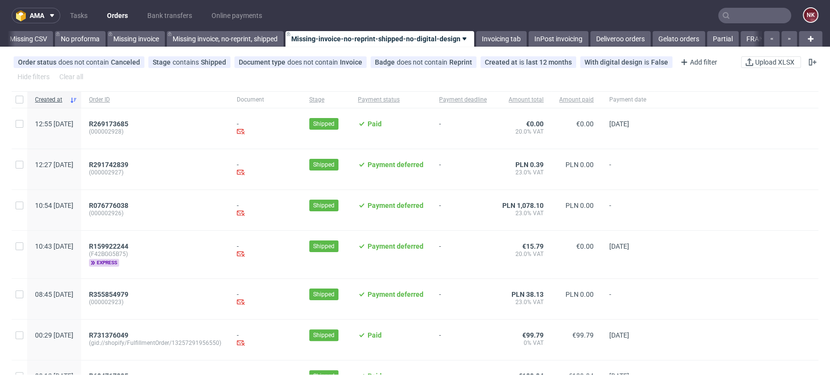
scroll to position [0, 1376]
click at [169, 3] on nav "ama Tasks Orders Bank transfers Online payments NK" at bounding box center [415, 15] width 830 height 31
click at [167, 13] on link "Bank transfers" at bounding box center [169, 16] width 56 height 16
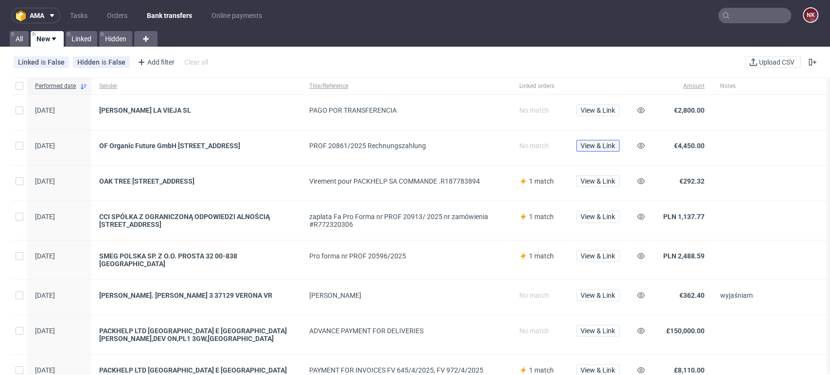
click at [588, 143] on span "View & Link" at bounding box center [597, 145] width 35 height 7
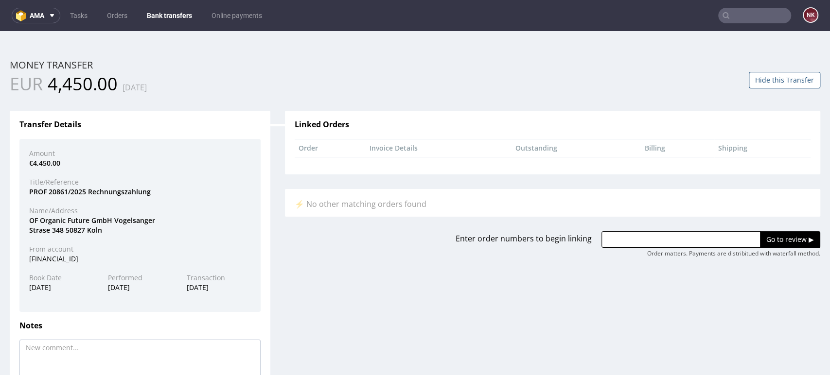
click at [57, 220] on div "OF Organic Future GmbH Vogelsanger Strase 348 50827 Koln" at bounding box center [140, 225] width 236 height 19
copy div "Organic"
click at [670, 235] on input "text" at bounding box center [680, 239] width 159 height 17
paste input "R995323239"
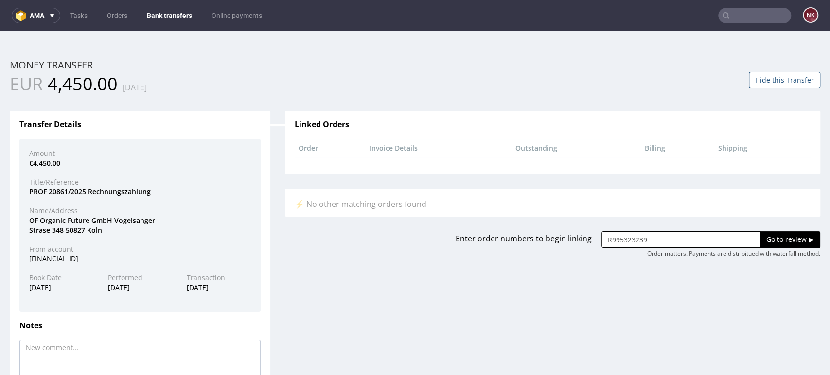
type input "R995323239"
click at [765, 244] on input "Go to review ▶" at bounding box center [790, 239] width 60 height 17
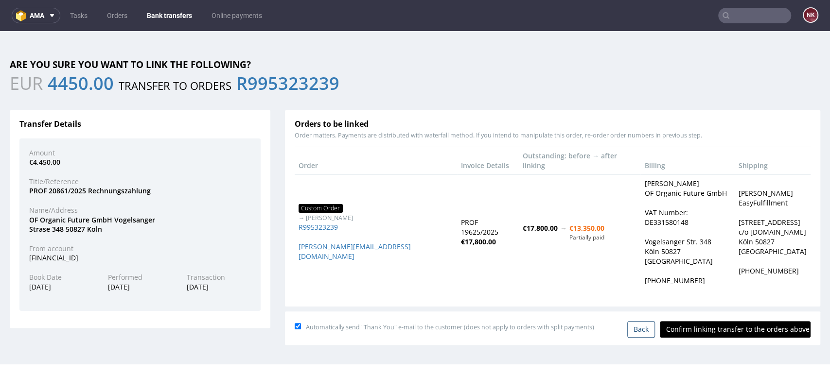
click at [710, 321] on input "Confirm linking transfer to the orders above" at bounding box center [735, 329] width 151 height 17
type input "In progress..."
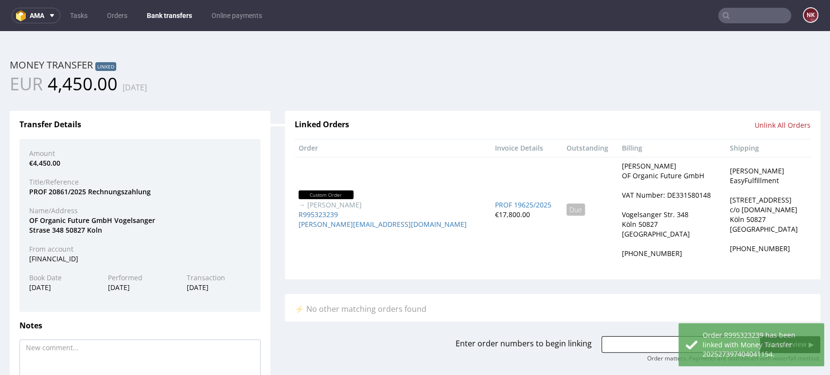
click at [167, 4] on nav "ama Tasks Orders Bank transfers Online payments NK" at bounding box center [415, 15] width 830 height 31
click at [164, 19] on link "Bank transfers" at bounding box center [169, 16] width 57 height 16
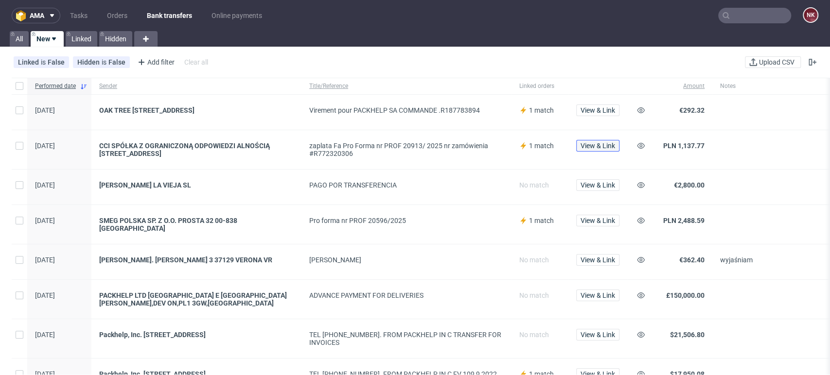
click at [599, 149] on span "View & Link" at bounding box center [597, 145] width 35 height 7
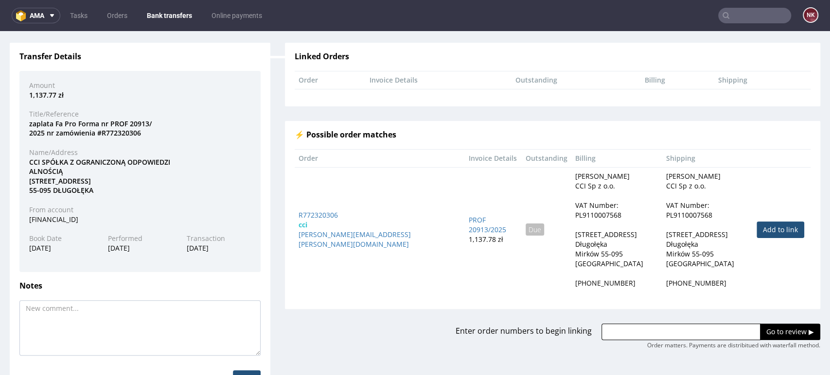
scroll to position [73, 0]
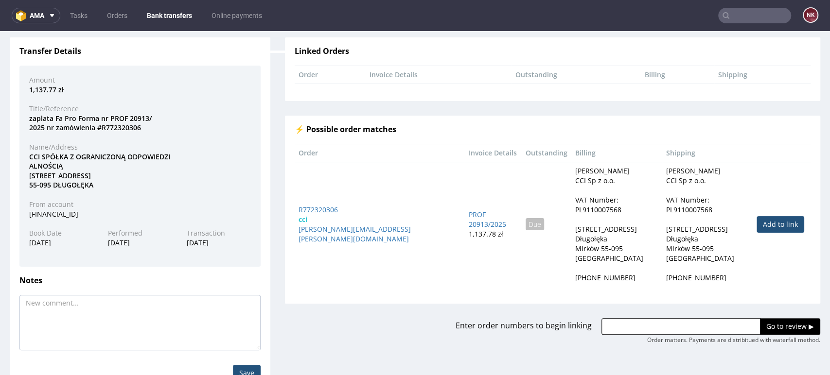
click at [766, 216] on link "Add to link" at bounding box center [780, 224] width 48 height 17
type input "R772320306"
click at [760, 318] on input "Go to review ▶" at bounding box center [790, 326] width 60 height 17
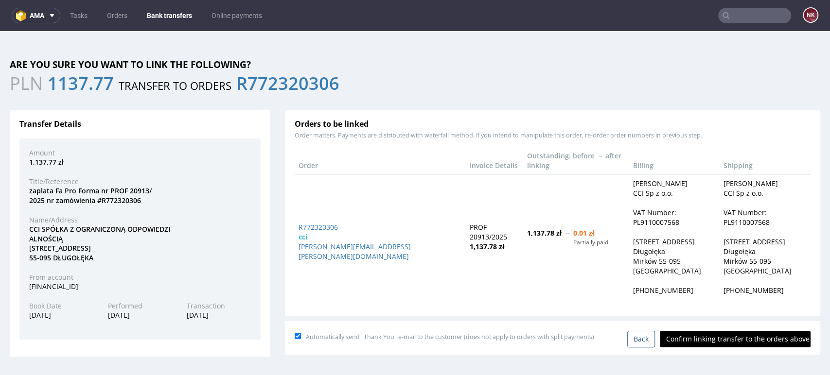
scroll to position [0, 0]
click at [726, 331] on input "Confirm linking transfer to the orders above" at bounding box center [735, 339] width 151 height 17
type input "In progress..."
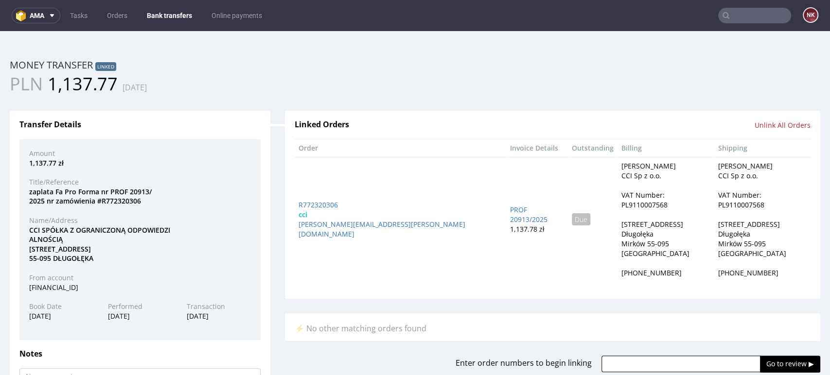
click at [169, 12] on link "Bank transfers" at bounding box center [169, 16] width 57 height 16
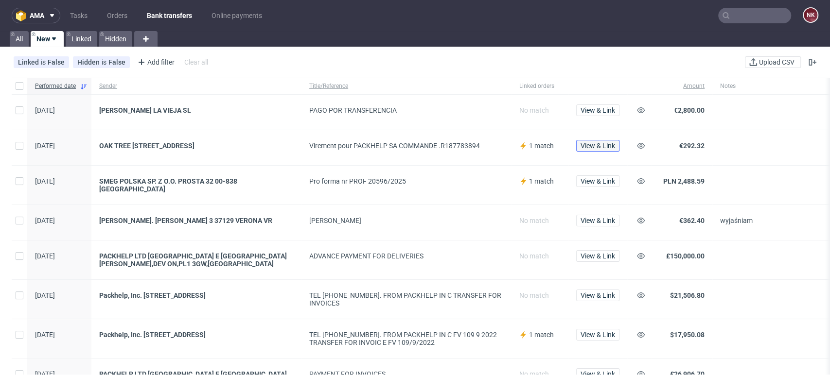
click at [593, 140] on button "View & Link" at bounding box center [597, 146] width 43 height 12
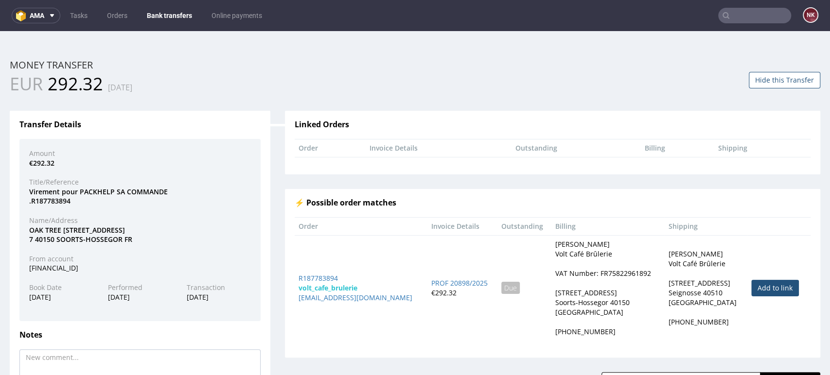
scroll to position [87, 0]
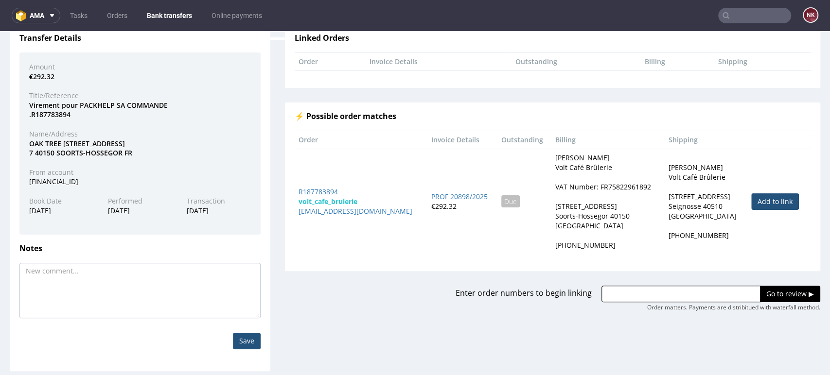
click at [751, 202] on link "Add to link" at bounding box center [775, 201] width 48 height 17
type input "R187783894"
click at [760, 295] on input "Go to review ▶" at bounding box center [790, 294] width 60 height 17
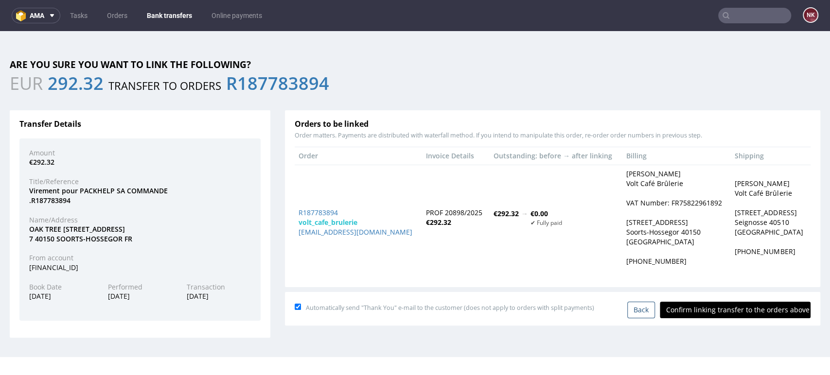
scroll to position [0, 0]
click at [708, 318] on input "Confirm linking transfer to the orders above" at bounding box center [735, 310] width 151 height 17
type input "In progress..."
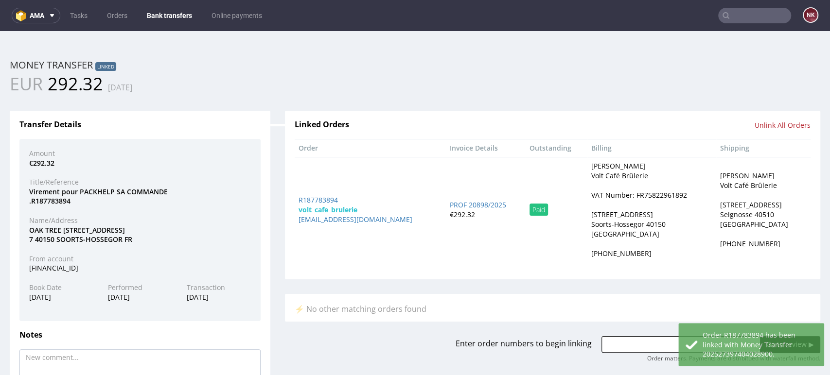
click at [166, 10] on link "Bank transfers" at bounding box center [169, 16] width 57 height 16
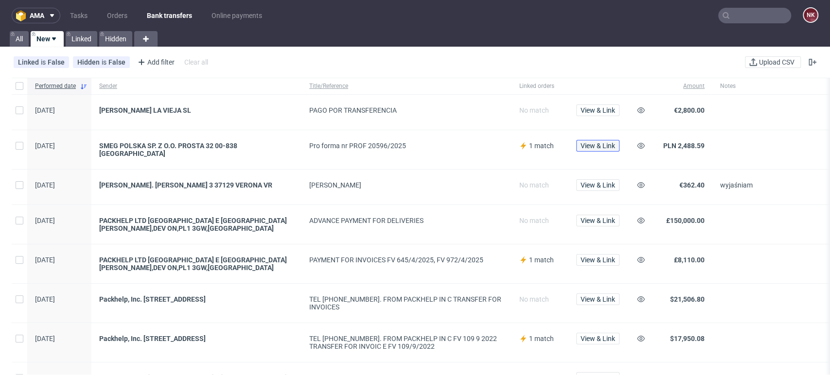
click at [598, 142] on span "View & Link" at bounding box center [597, 145] width 35 height 7
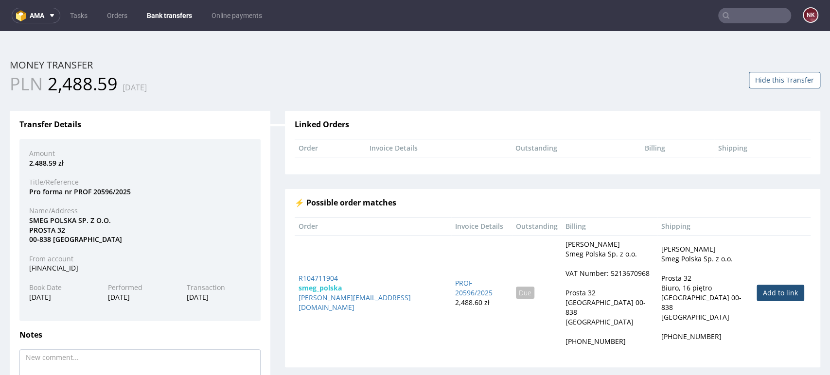
scroll to position [87, 0]
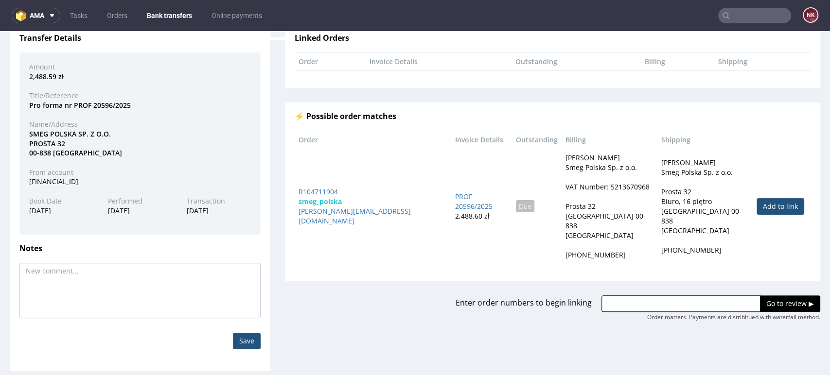
click at [756, 199] on link "Add to link" at bounding box center [780, 206] width 48 height 17
type input "R104711904"
click at [766, 296] on input "Go to review ▶" at bounding box center [790, 304] width 60 height 17
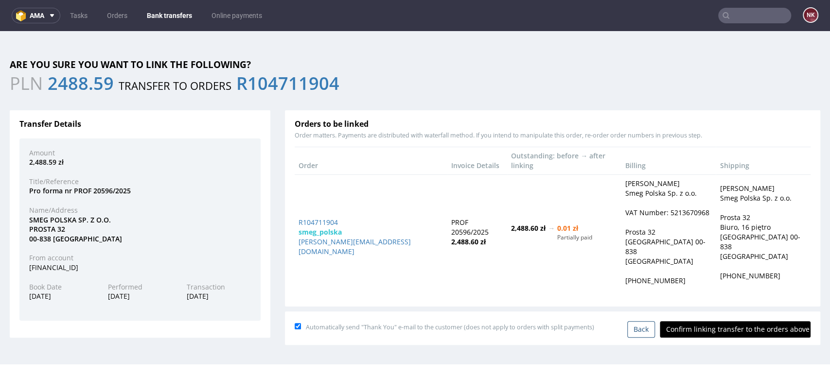
scroll to position [0, 0]
click at [727, 321] on input "Confirm linking transfer to the orders above" at bounding box center [735, 329] width 151 height 17
type input "In progress..."
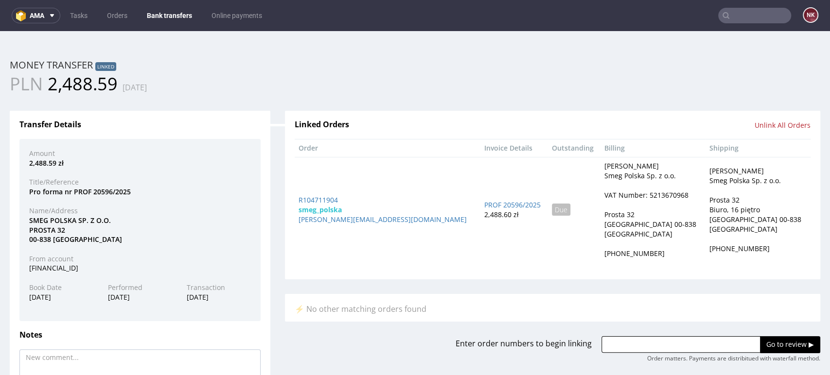
click at [172, 4] on nav "ama Tasks Orders Bank transfers Online payments NK" at bounding box center [415, 15] width 830 height 31
click at [169, 11] on link "Bank transfers" at bounding box center [169, 16] width 57 height 16
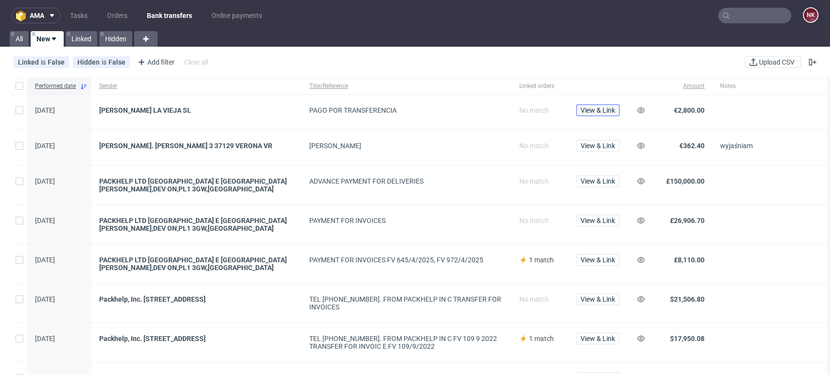
click at [597, 111] on span "View & Link" at bounding box center [597, 110] width 35 height 7
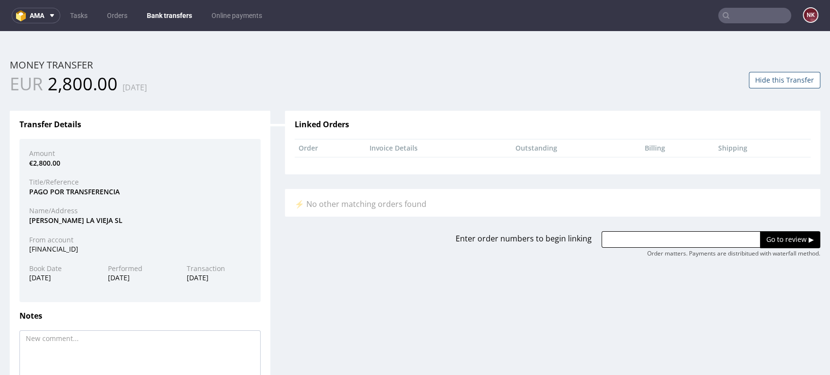
click at [50, 223] on div "[PERSON_NAME] LA VIEJA SL" at bounding box center [140, 221] width 236 height 10
copy div "ROMUALDA"
click at [625, 233] on input "text" at bounding box center [680, 239] width 159 height 17
paste input "R201252582"
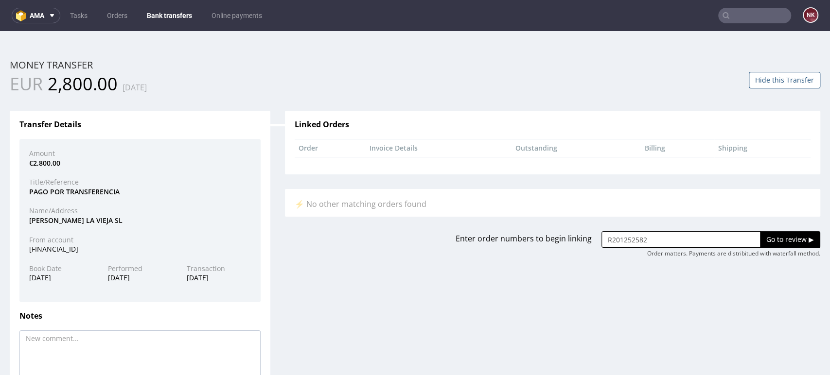
type input "R201252582"
click at [769, 240] on input "Go to review ▶" at bounding box center [790, 239] width 60 height 17
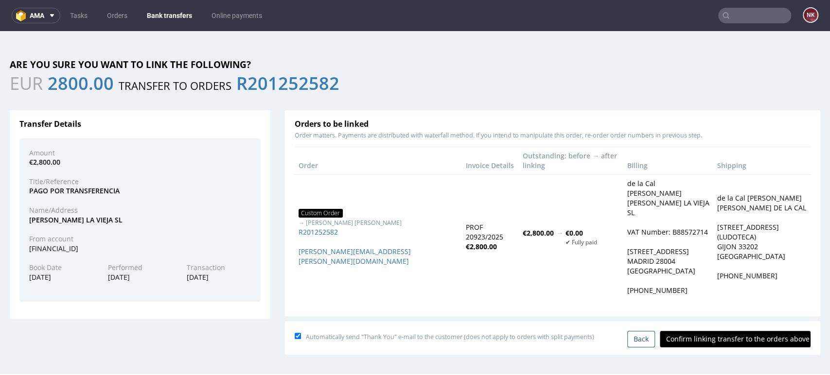
click at [707, 331] on input "Confirm linking transfer to the orders above" at bounding box center [735, 339] width 151 height 17
type input "In progress..."
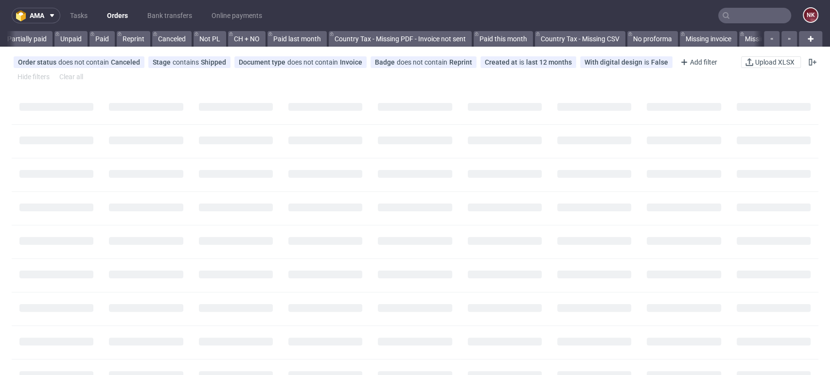
click at [733, 12] on input "text" at bounding box center [754, 16] width 73 height 16
paste input "Organic"
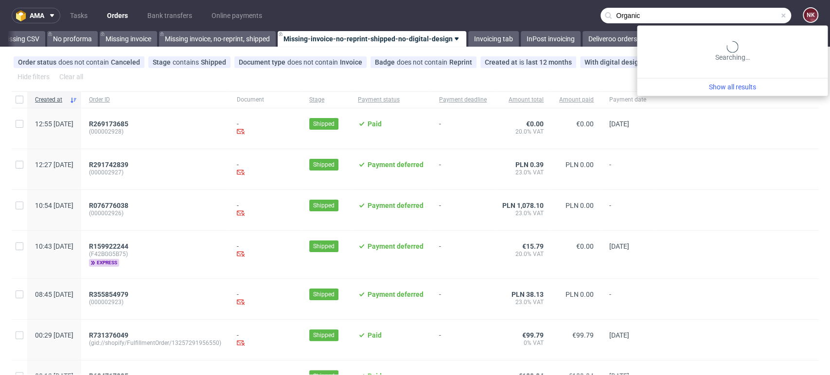
scroll to position [0, 1376]
type input "Organic"
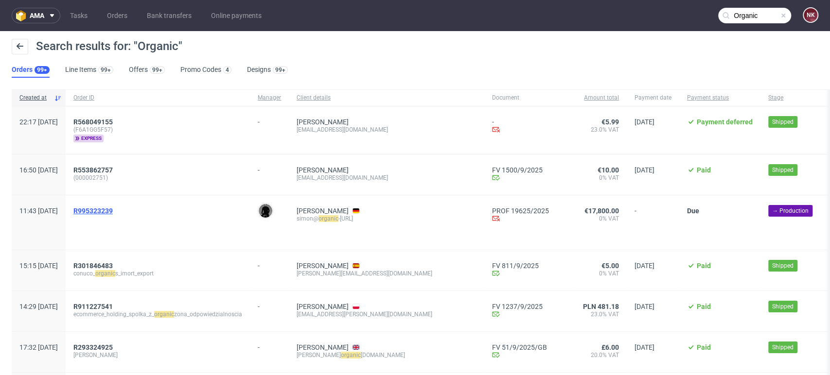
click at [113, 209] on span "R995323239" at bounding box center [92, 211] width 39 height 8
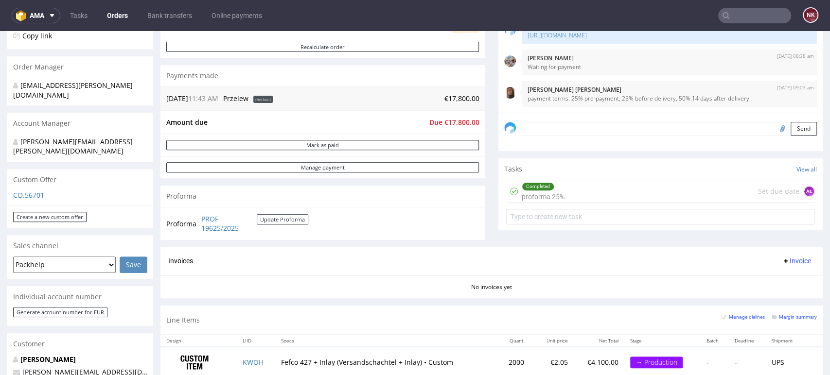
scroll to position [213, 0]
click at [570, 187] on div "Completed proforma 25% Set due date AŁ" at bounding box center [660, 192] width 309 height 23
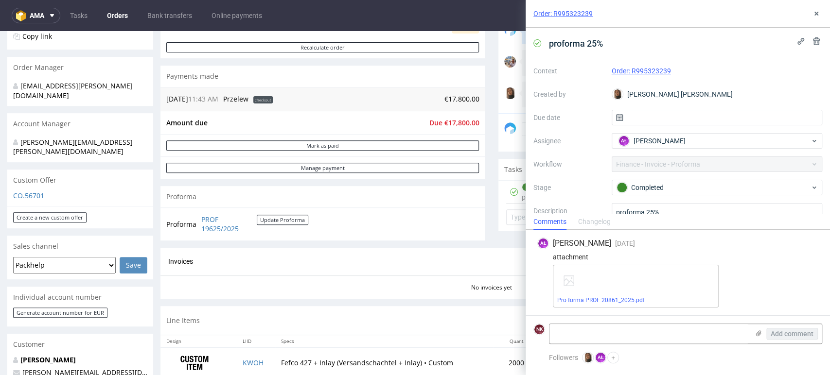
click at [603, 295] on div "Pro forma PROF 20861_2025.pdf" at bounding box center [636, 286] width 166 height 43
click at [597, 302] on link "Pro forma PROF 20861_2025.pdf" at bounding box center [600, 300] width 87 height 7
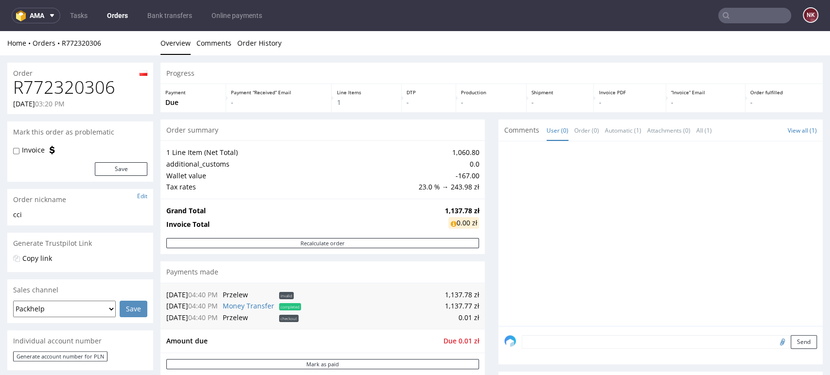
scroll to position [121, 0]
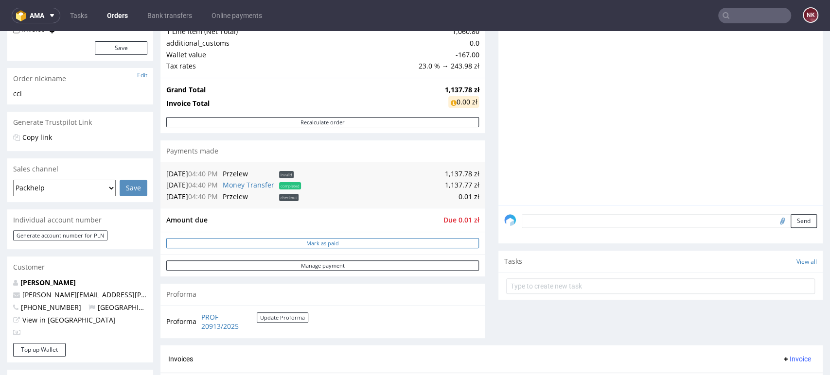
click at [346, 242] on button "Mark as paid" at bounding box center [322, 243] width 313 height 10
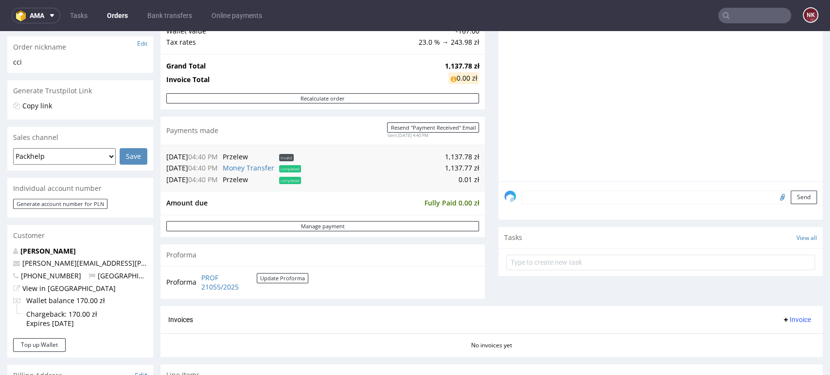
scroll to position [179, 0]
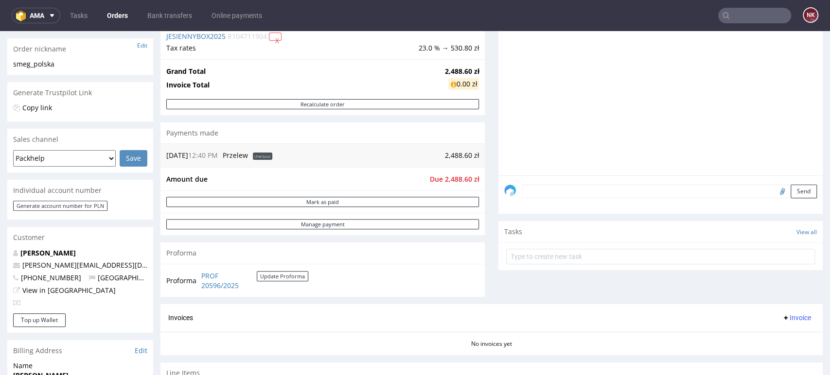
scroll to position [151, 0]
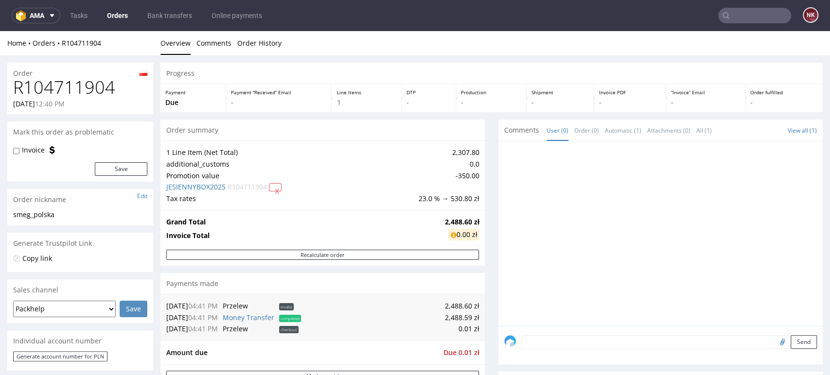
scroll to position [196, 0]
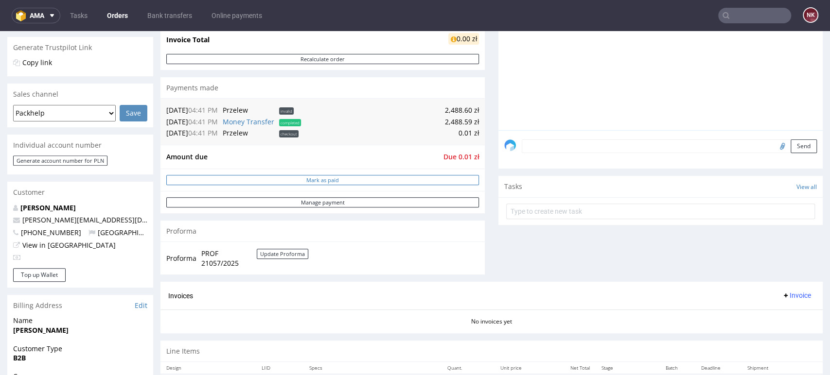
click at [359, 178] on button "Mark as paid" at bounding box center [322, 180] width 313 height 10
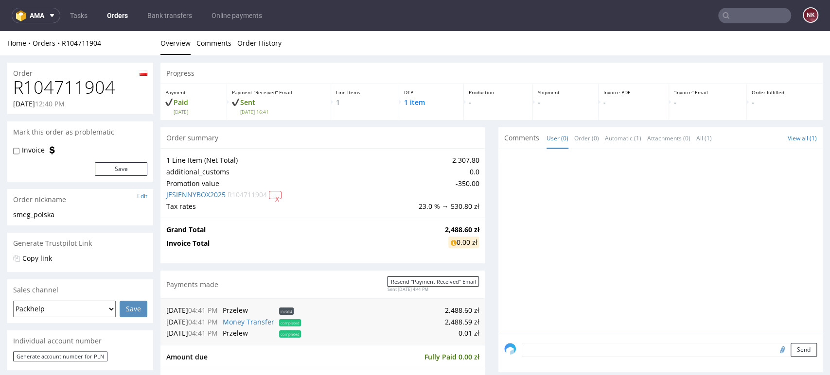
scroll to position [0, 0]
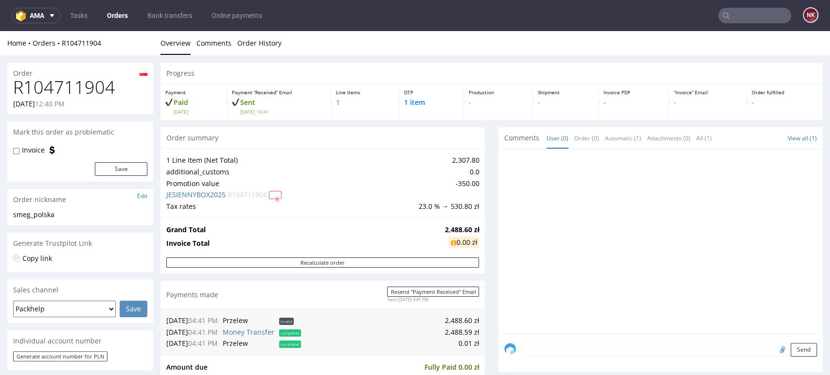
click at [762, 11] on input "text" at bounding box center [754, 16] width 73 height 16
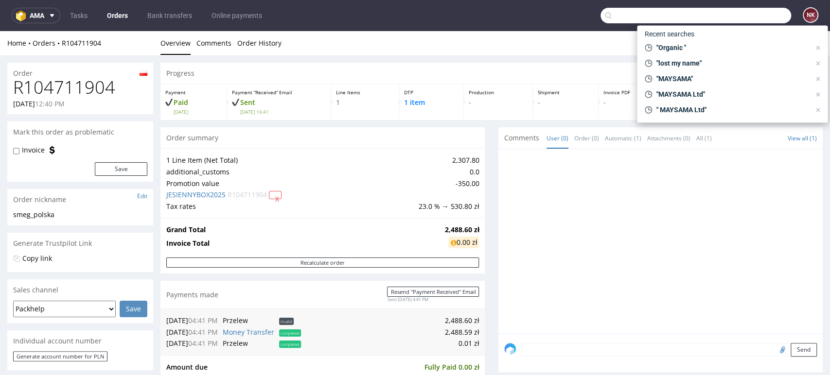
paste input "[PERSON_NAME]"
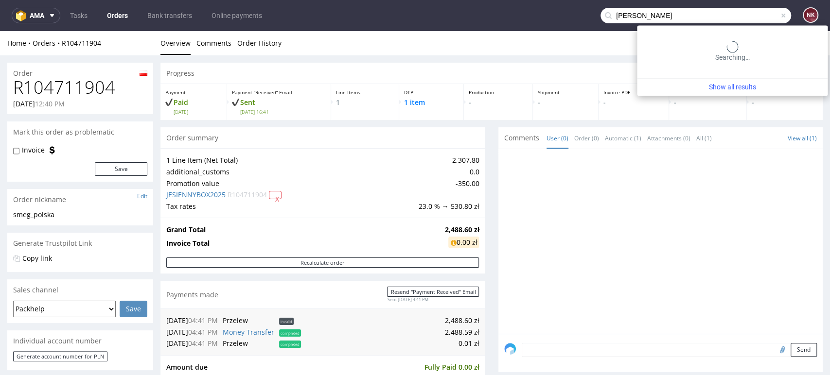
type input "[PERSON_NAME]"
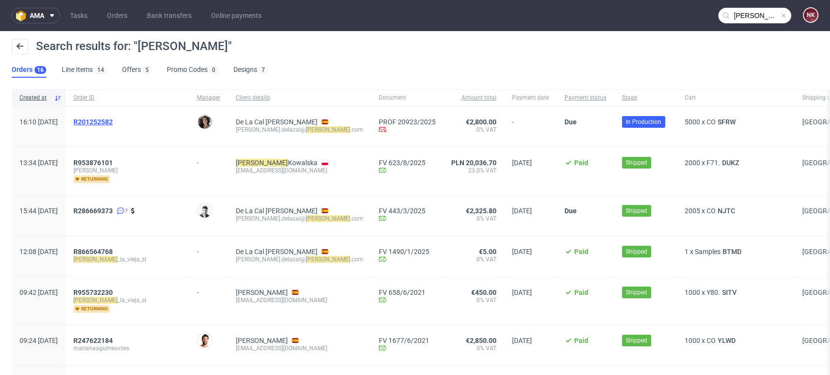
click at [113, 120] on span "R201252582" at bounding box center [92, 122] width 39 height 8
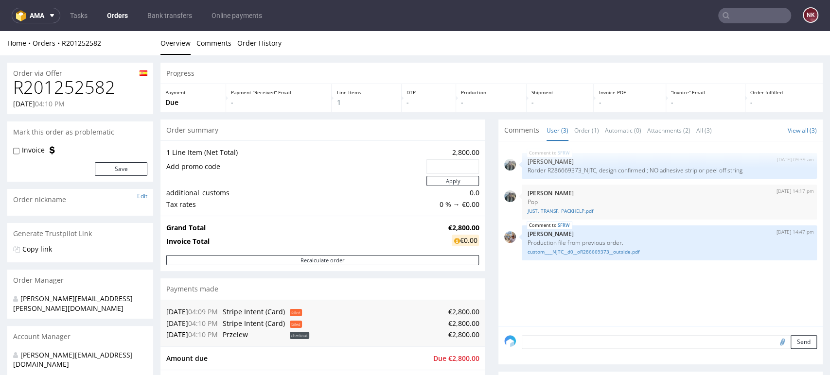
click at [88, 89] on h1 "R201252582" at bounding box center [80, 87] width 134 height 19
copy h1 "R201252582"
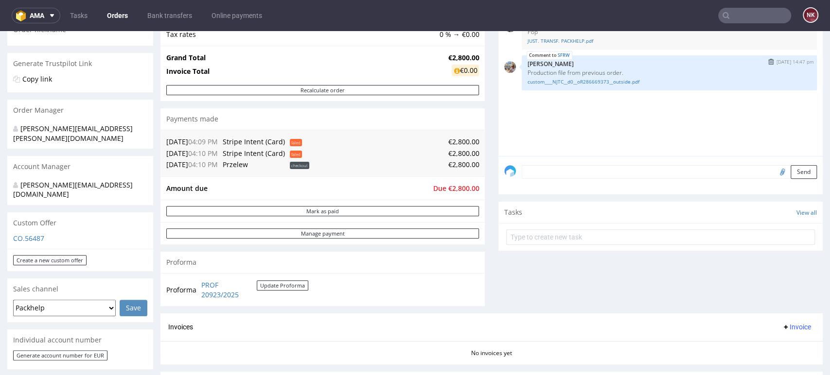
scroll to position [180, 0]
